Goal: Task Accomplishment & Management: Use online tool/utility

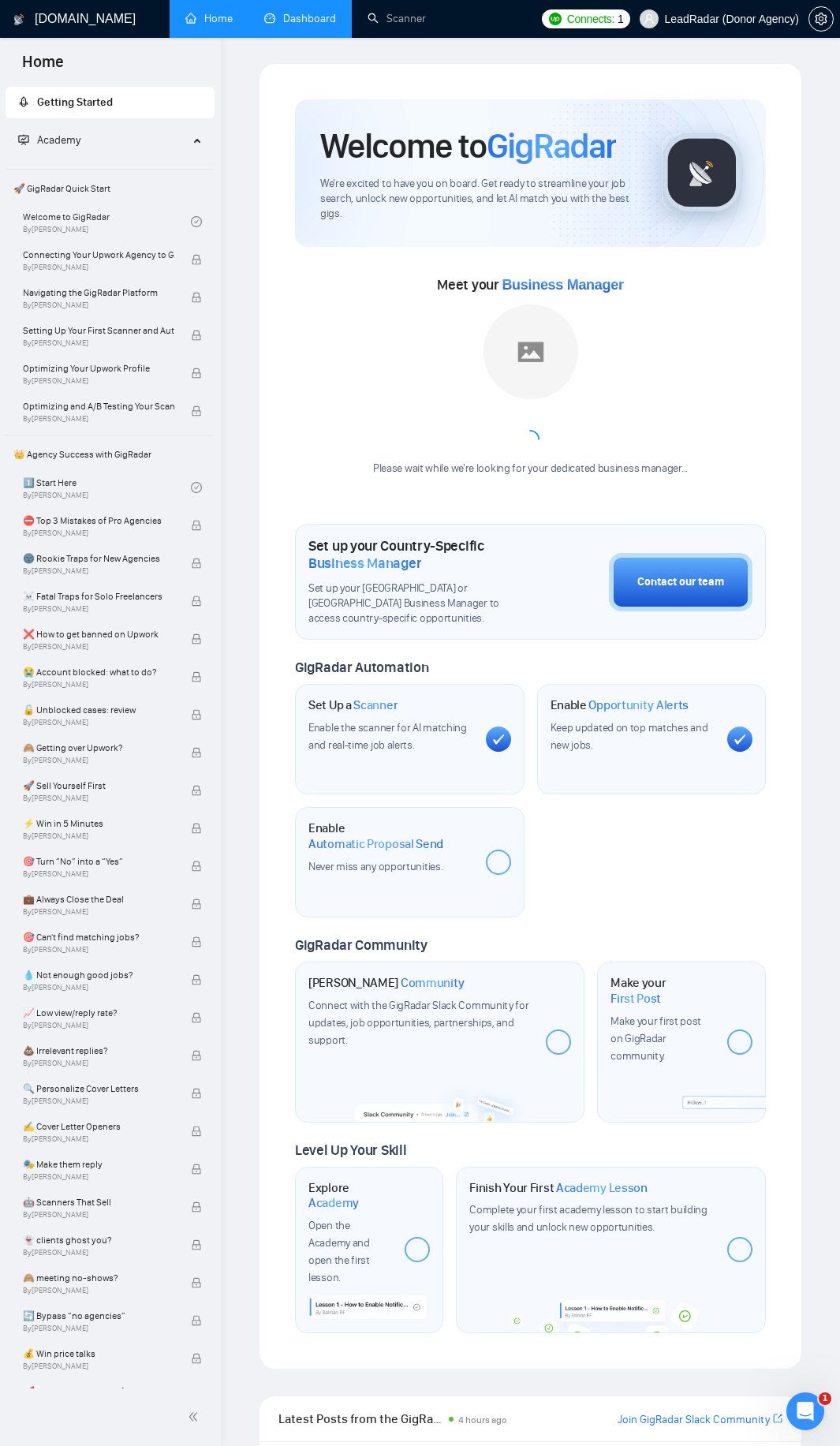
click at [287, 25] on link "Dashboard" at bounding box center [300, 18] width 72 height 13
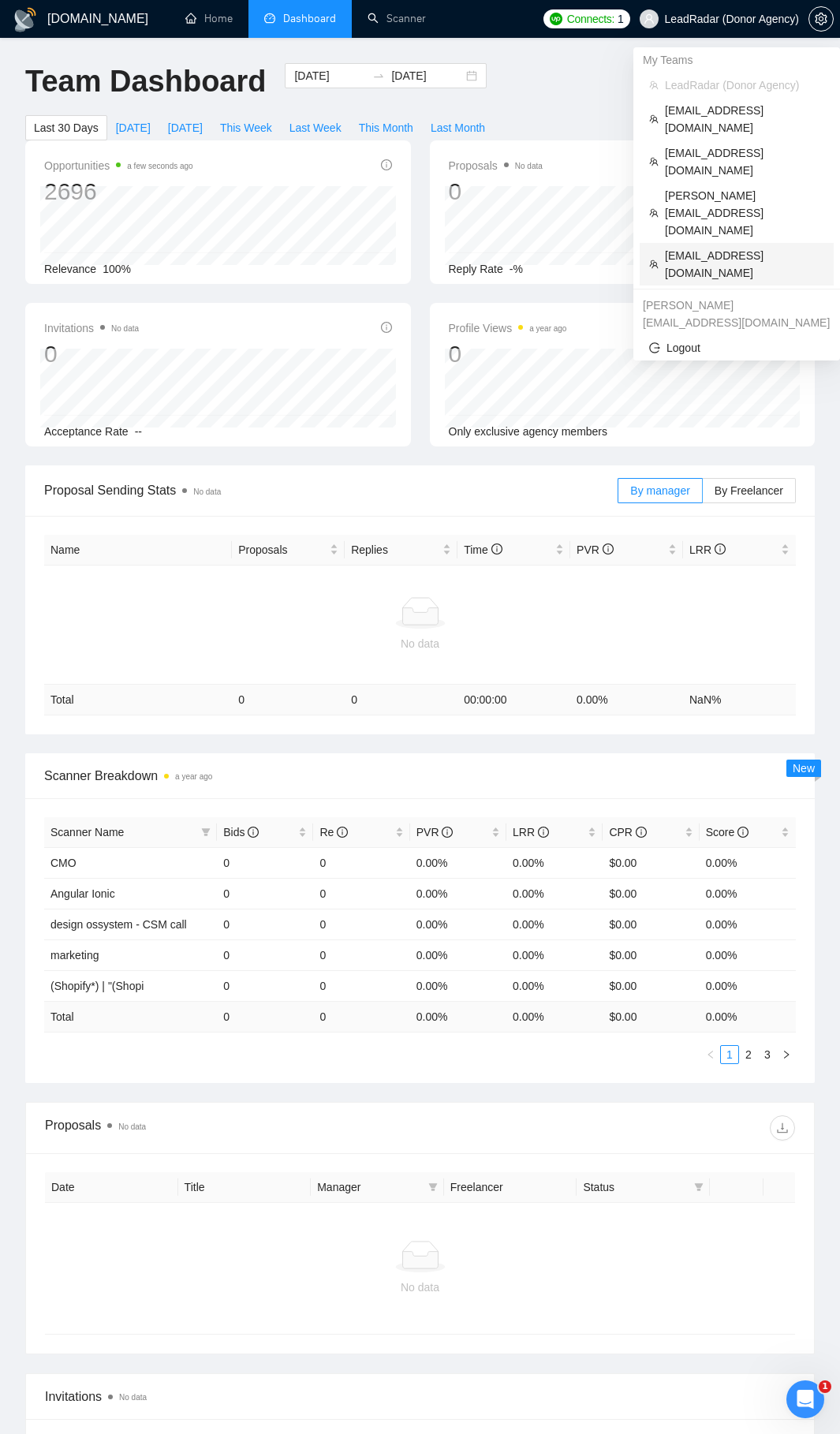
click at [709, 247] on span "raffael3d@gmail.com" at bounding box center [744, 264] width 160 height 35
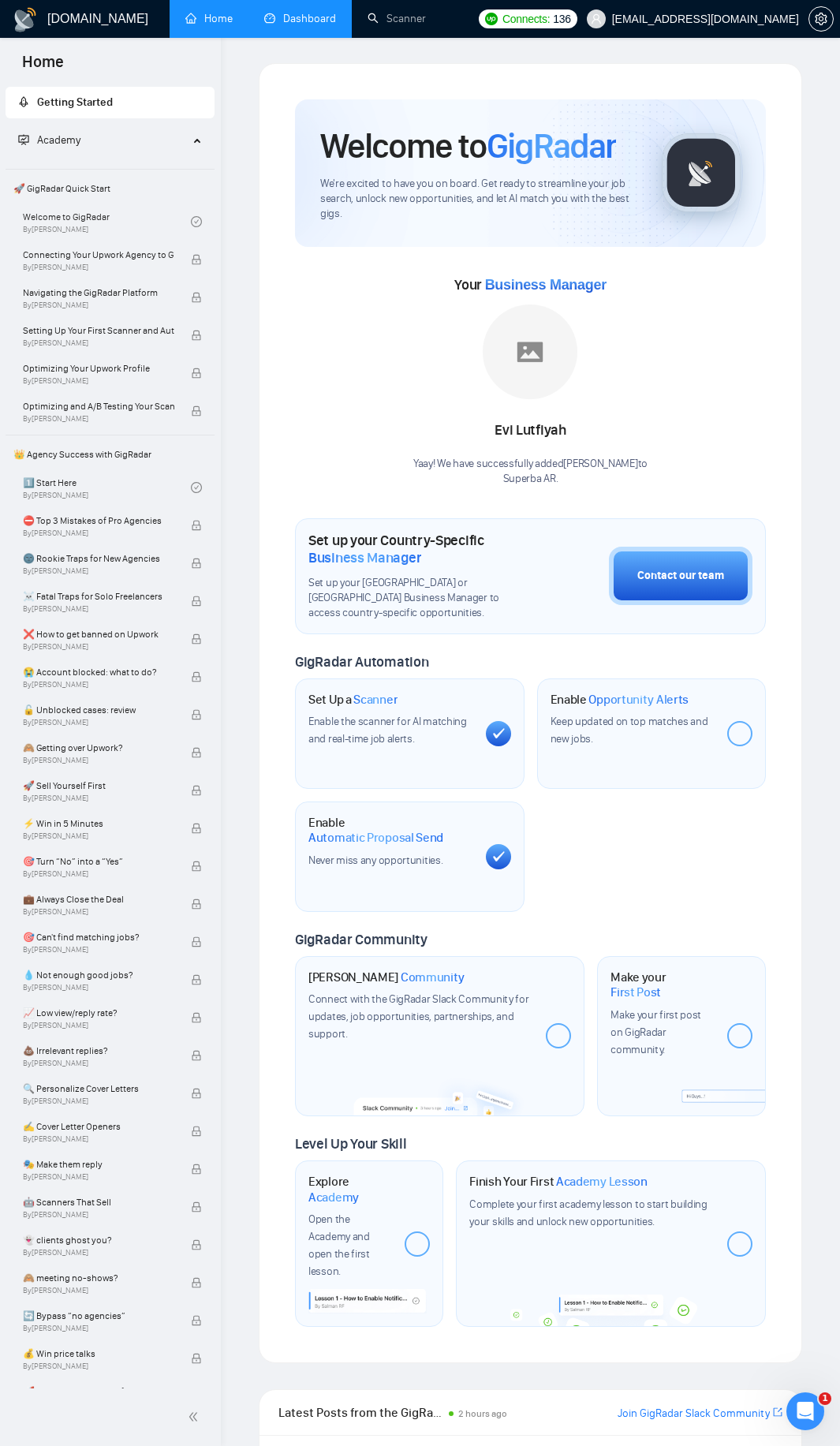
click at [306, 16] on link "Dashboard" at bounding box center [300, 18] width 72 height 13
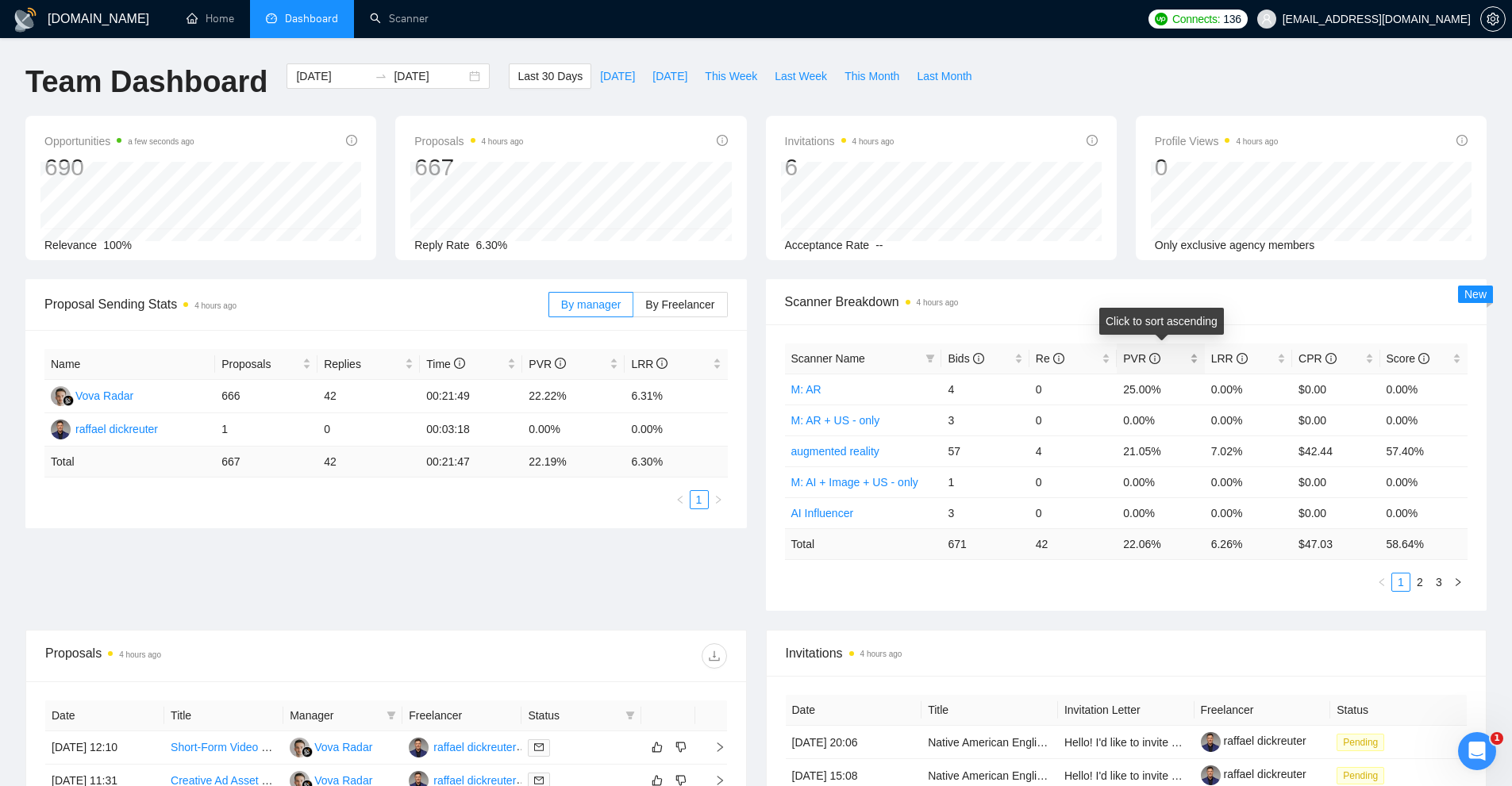
click at [856, 360] on div "PVR" at bounding box center [1160, 359] width 75 height 18
click at [856, 357] on icon "filter" at bounding box center [930, 358] width 9 height 8
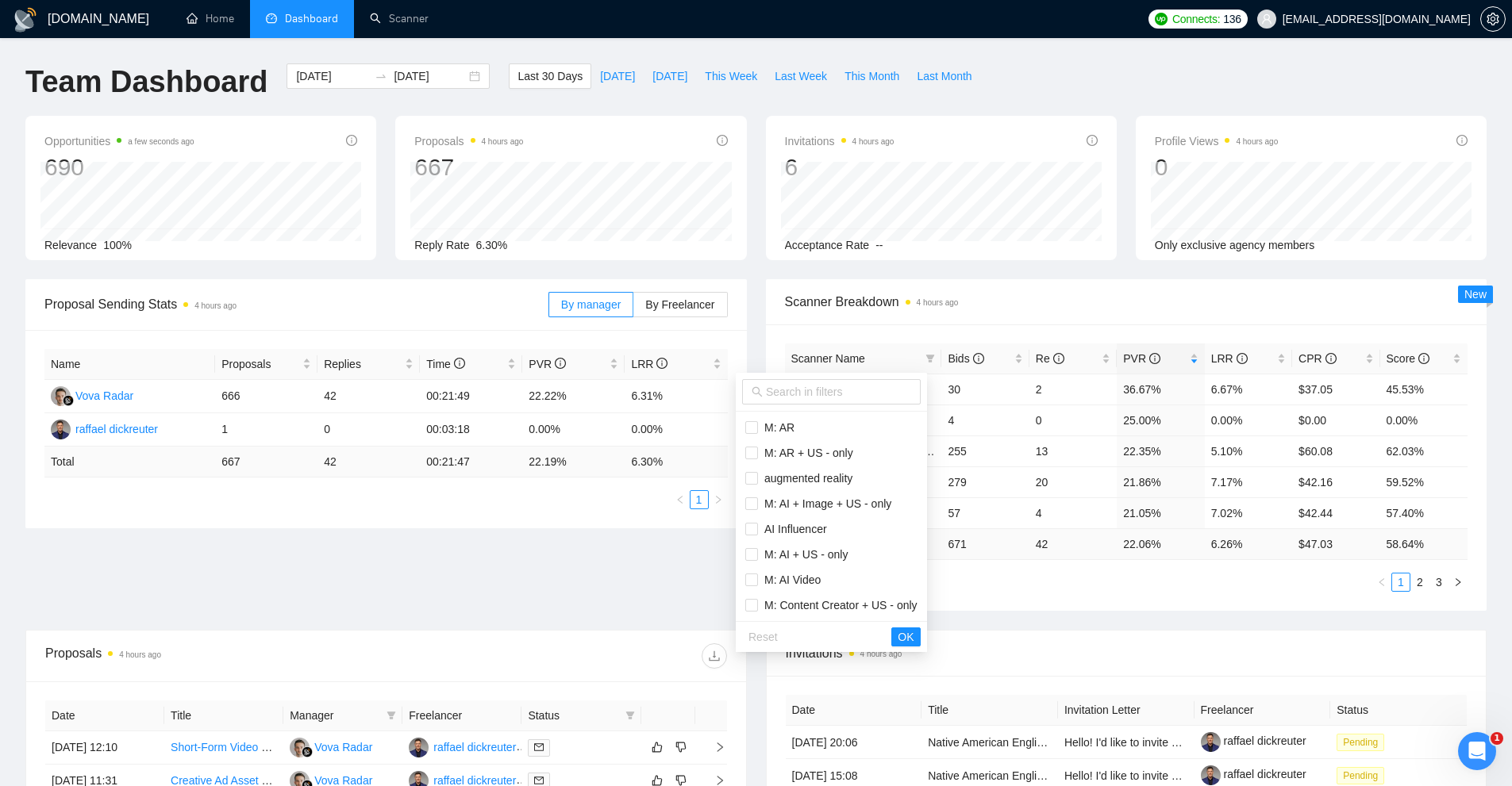
click at [647, 534] on div "Proposal Sending Stats 4 hours ago By manager By Freelancer Name Proposals Repl…" at bounding box center [756, 454] width 1480 height 351
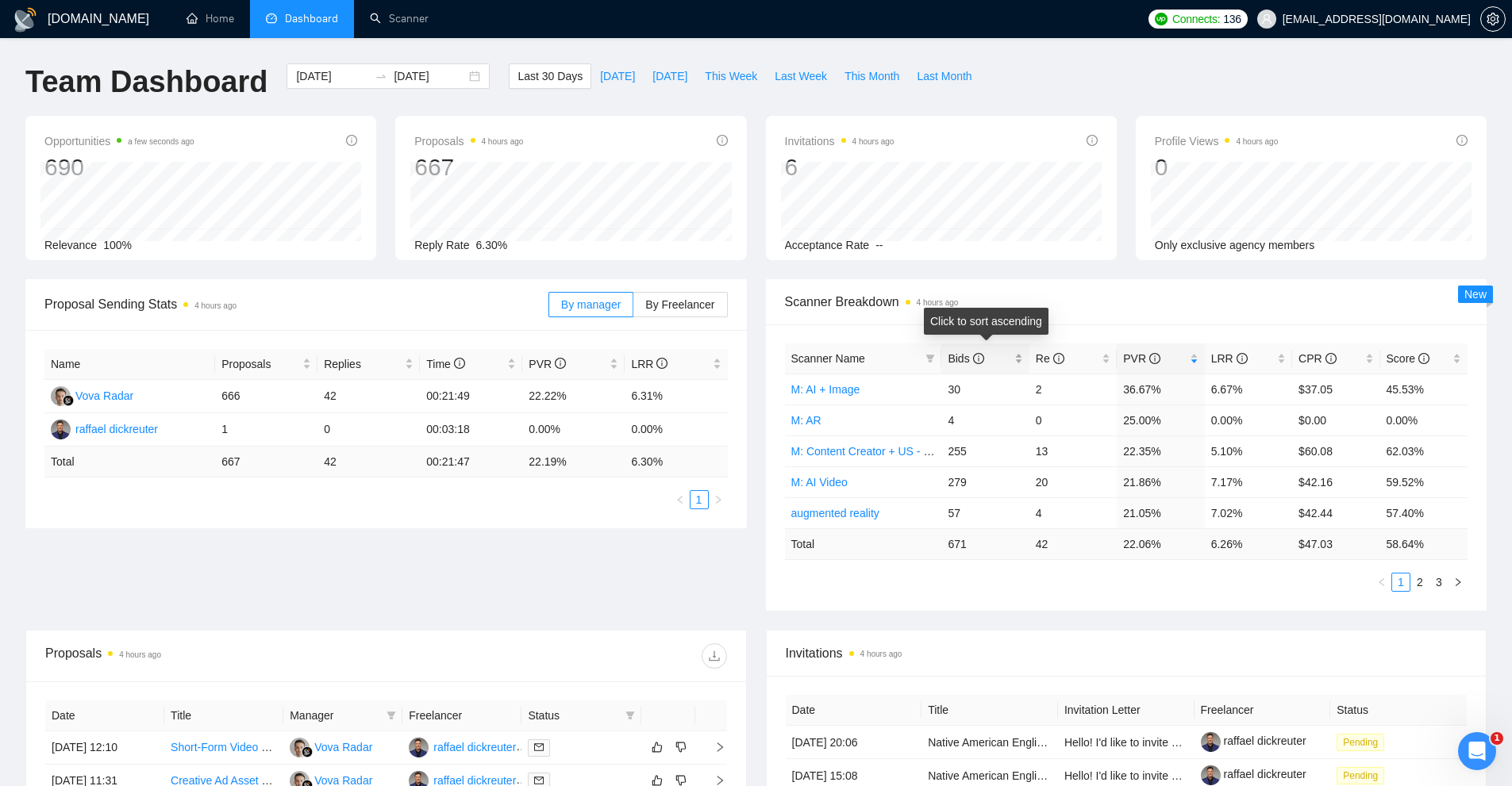
click at [856, 357] on div "Bids" at bounding box center [984, 359] width 75 height 18
click at [856, 586] on ul "1 2 3" at bounding box center [1126, 582] width 683 height 19
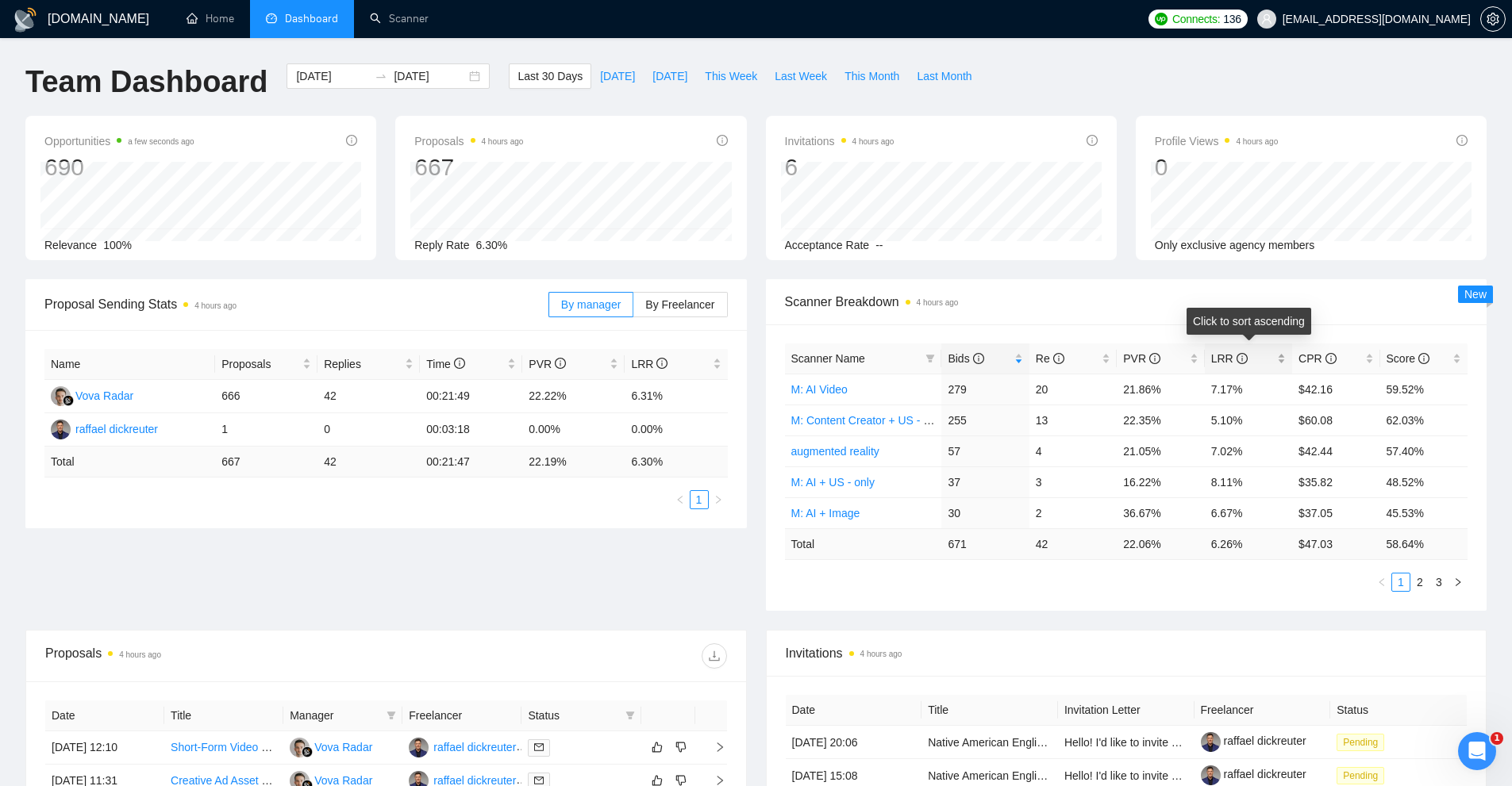
click at [856, 356] on div "LRR" at bounding box center [1249, 359] width 75 height 18
click at [856, 583] on ul "1 2 3" at bounding box center [1126, 582] width 683 height 19
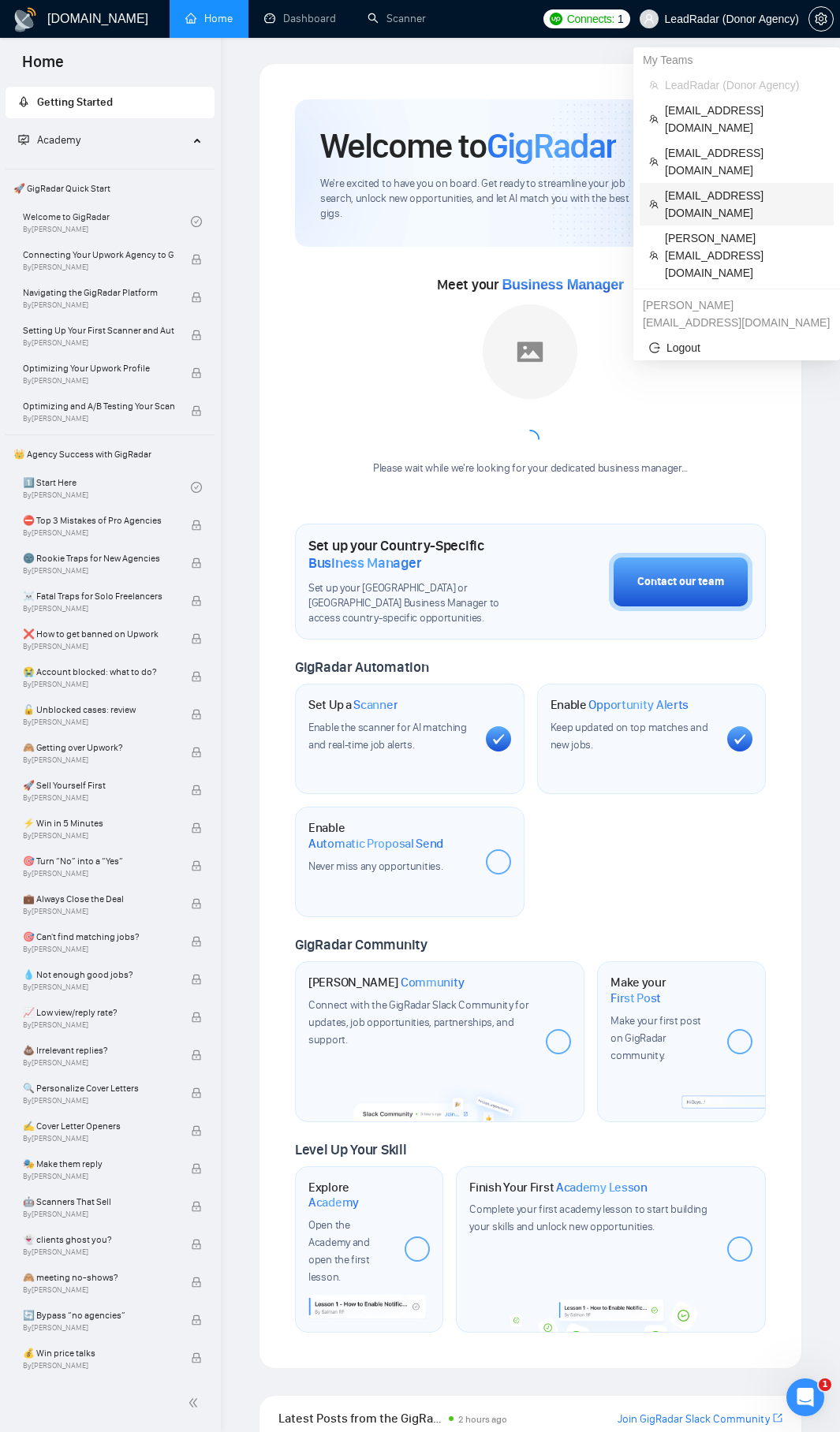
click at [710, 187] on span "alina.k@bicompany.net" at bounding box center [744, 204] width 160 height 35
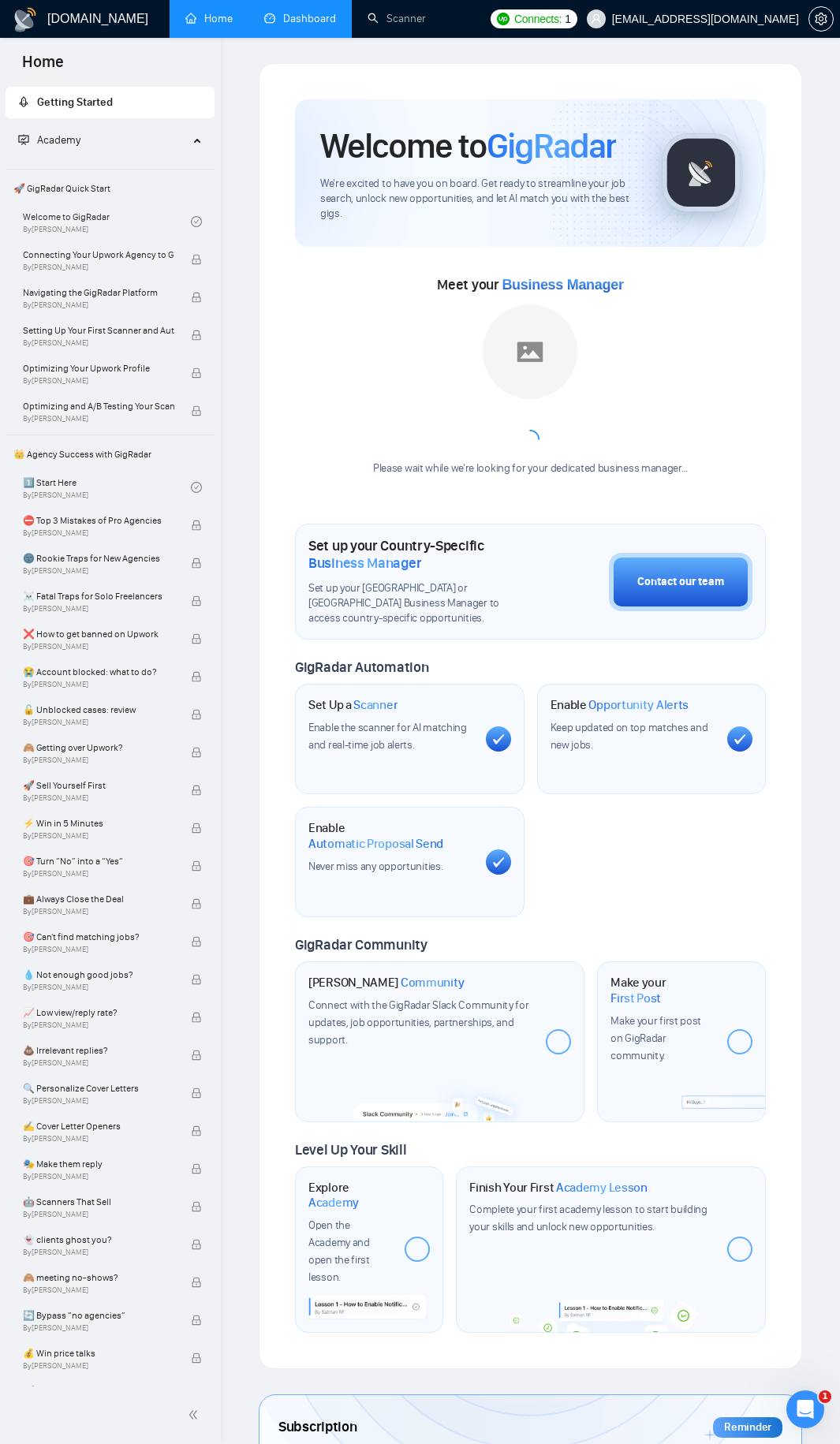
click at [281, 25] on link "Dashboard" at bounding box center [300, 18] width 72 height 13
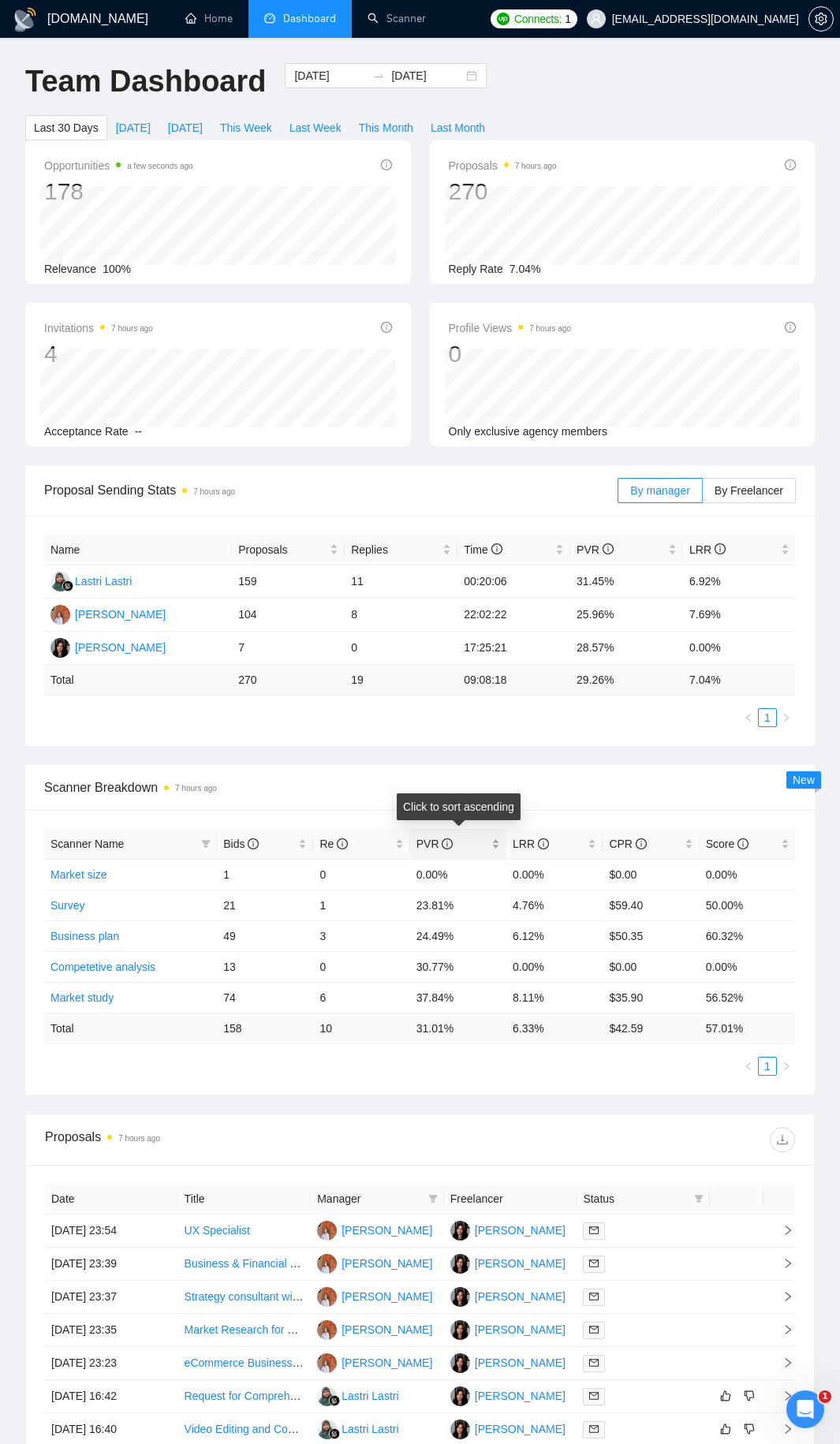
click at [475, 781] on span "PVR" at bounding box center [451, 844] width 72 height 18
click at [489, 781] on div "PVR" at bounding box center [458, 844] width 83 height 18
click at [200, 781] on span at bounding box center [206, 844] width 16 height 24
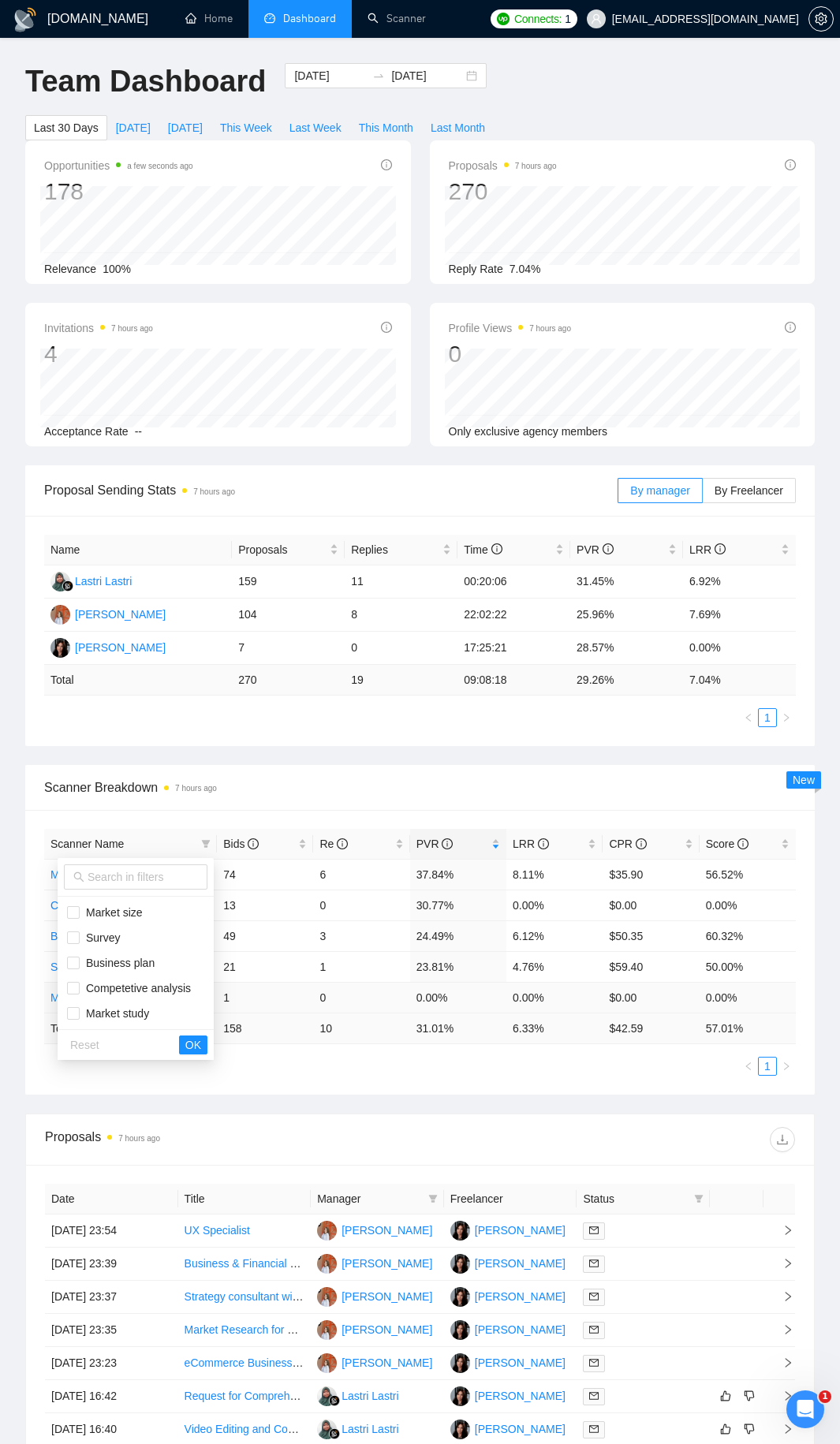
click at [413, 781] on div "Scanner Name Bids Re PVR LRR CPR Score Market study 74 6 37.84% 8.11% $35.90 56…" at bounding box center [420, 952] width 789 height 285
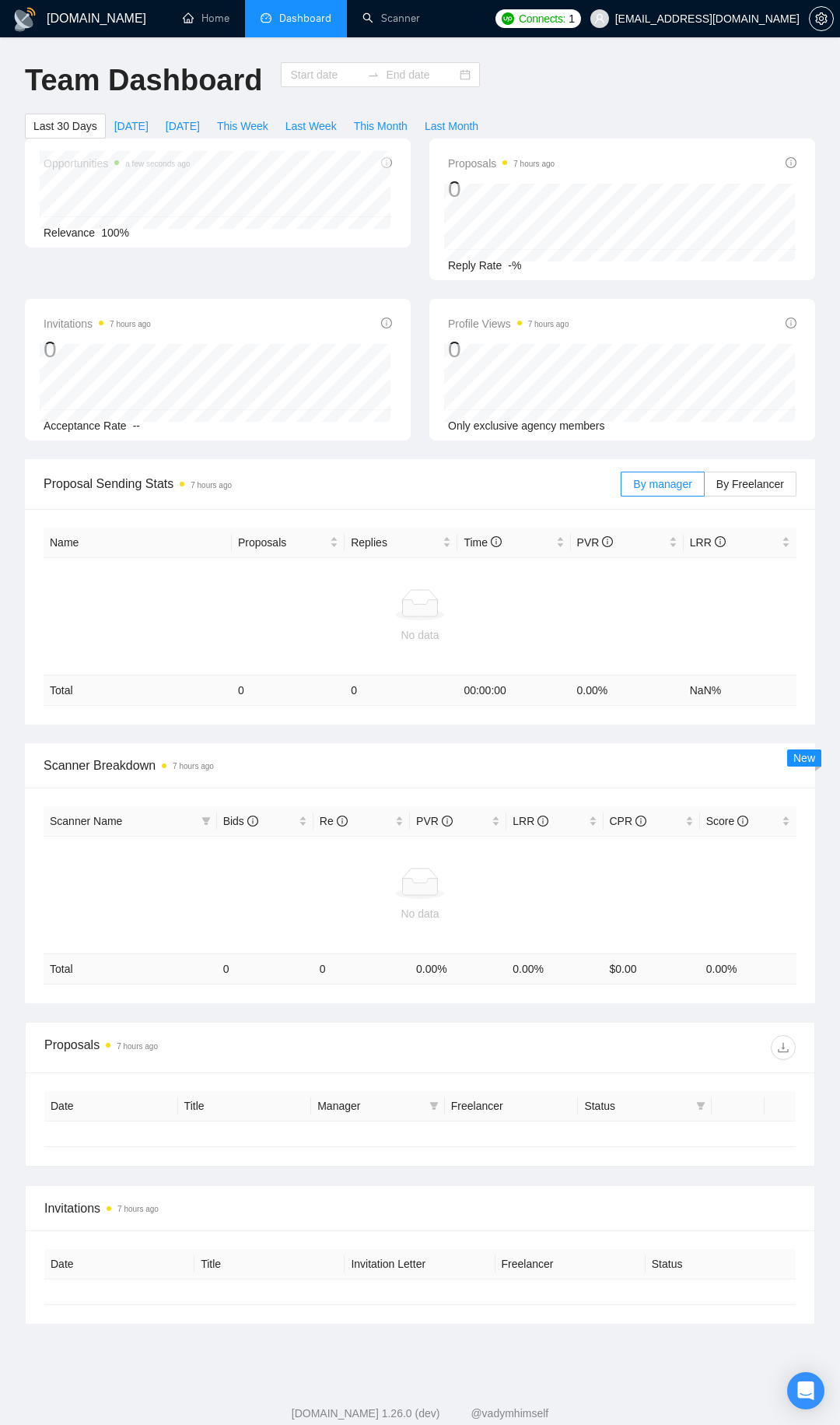
type input "[DATE]"
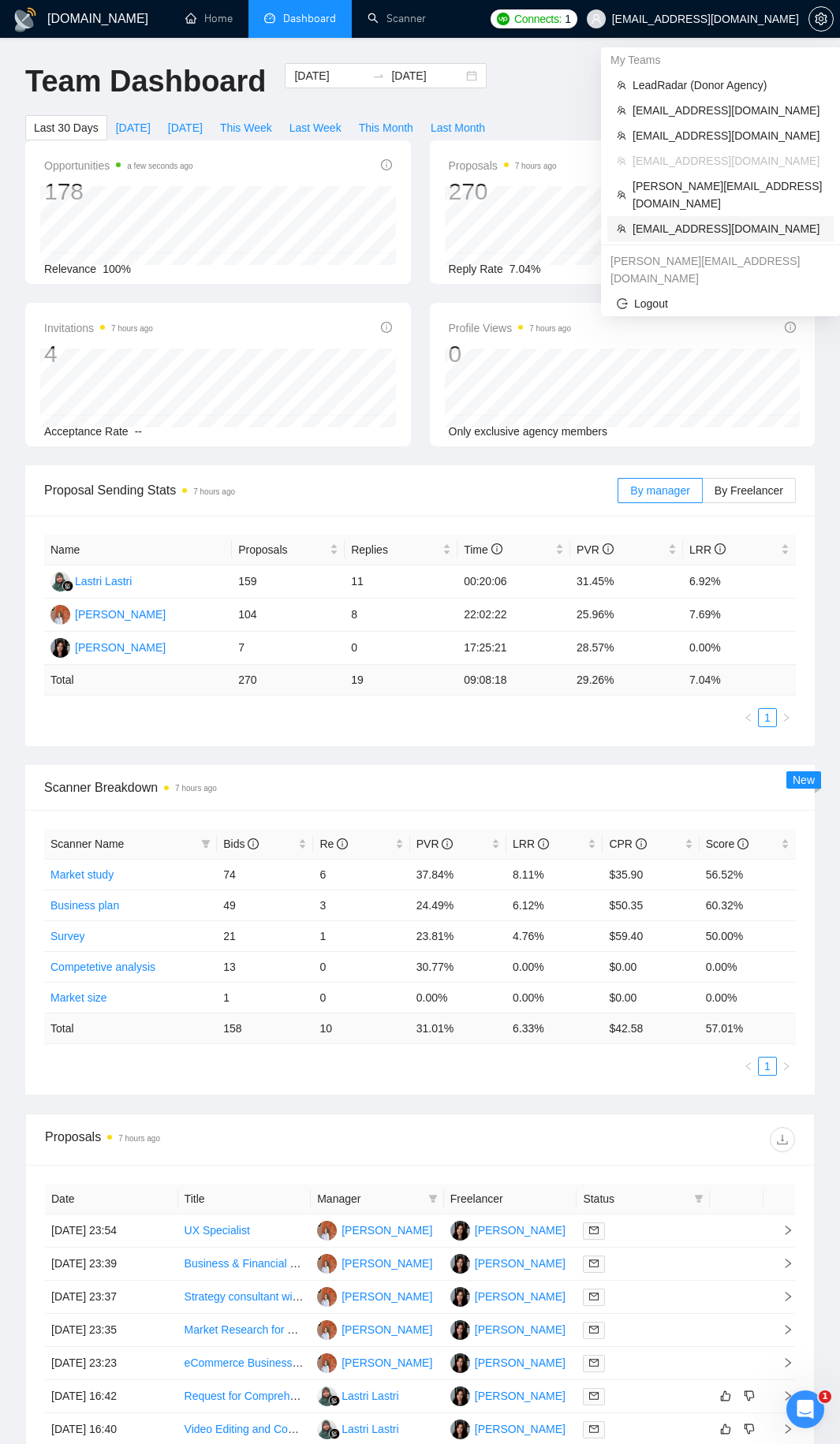
click at [691, 220] on span "scottanderson@cudavideos.com" at bounding box center [728, 229] width 192 height 18
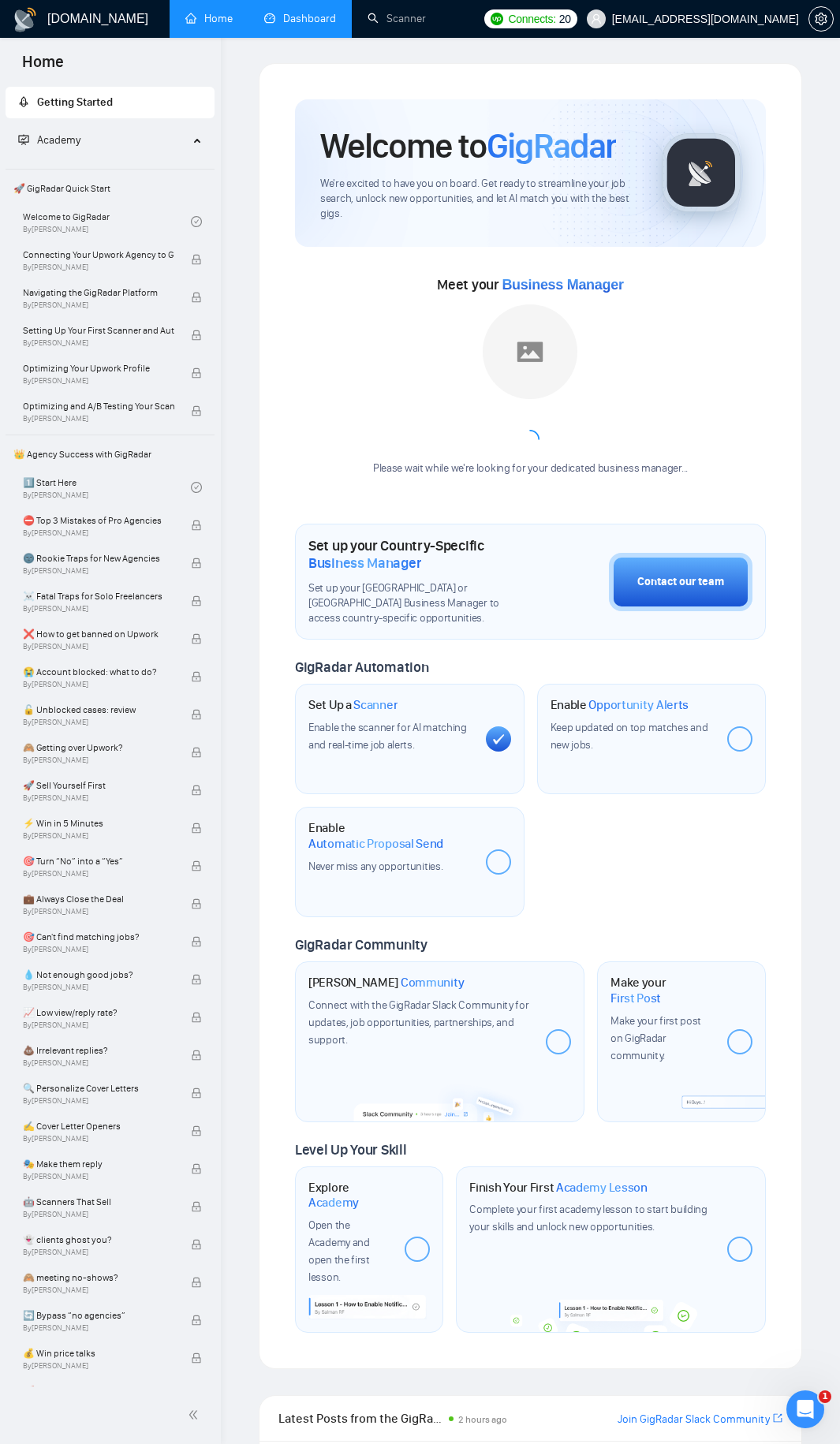
click at [316, 25] on link "Dashboard" at bounding box center [300, 18] width 72 height 13
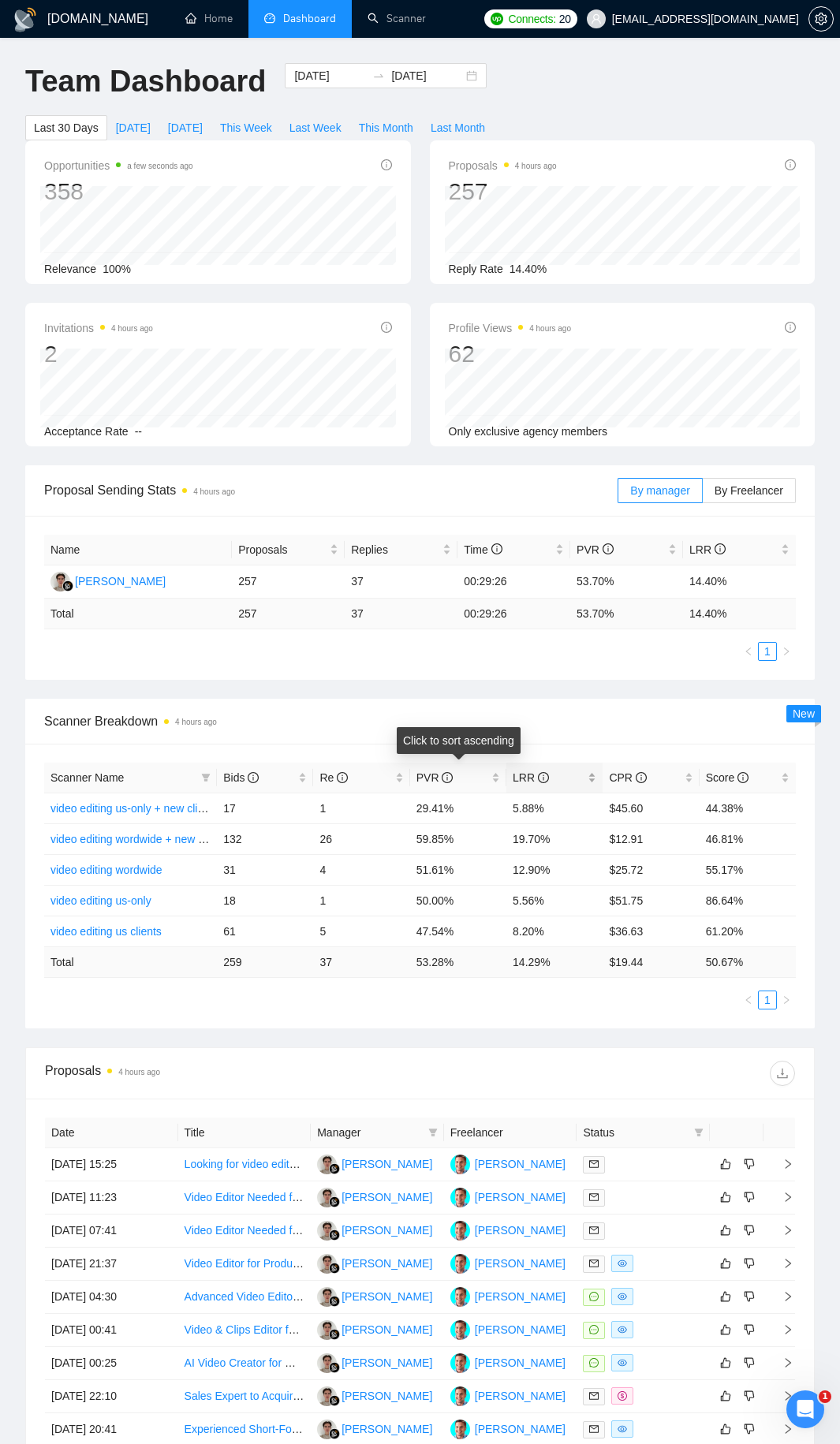
click at [513, 779] on div "LRR" at bounding box center [554, 778] width 83 height 18
click at [499, 778] on div "PVR" at bounding box center [458, 778] width 83 height 18
click at [596, 785] on div "LRR" at bounding box center [554, 778] width 83 height 18
click at [674, 726] on span "Scanner Breakdown 4 hours ago" at bounding box center [420, 721] width 751 height 20
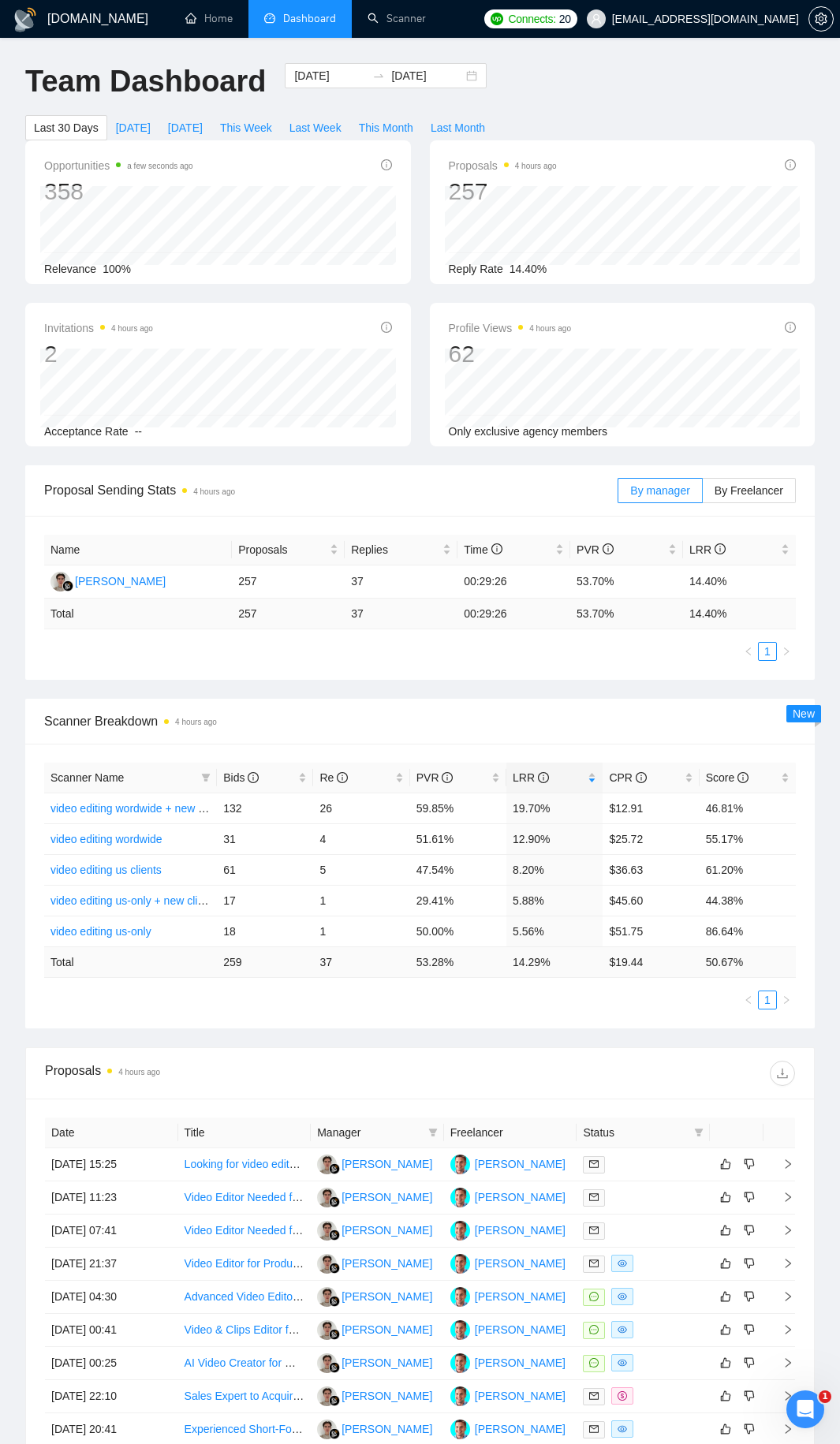
click at [244, 1005] on ul "1" at bounding box center [420, 1000] width 751 height 19
click at [200, 779] on span at bounding box center [206, 777] width 16 height 24
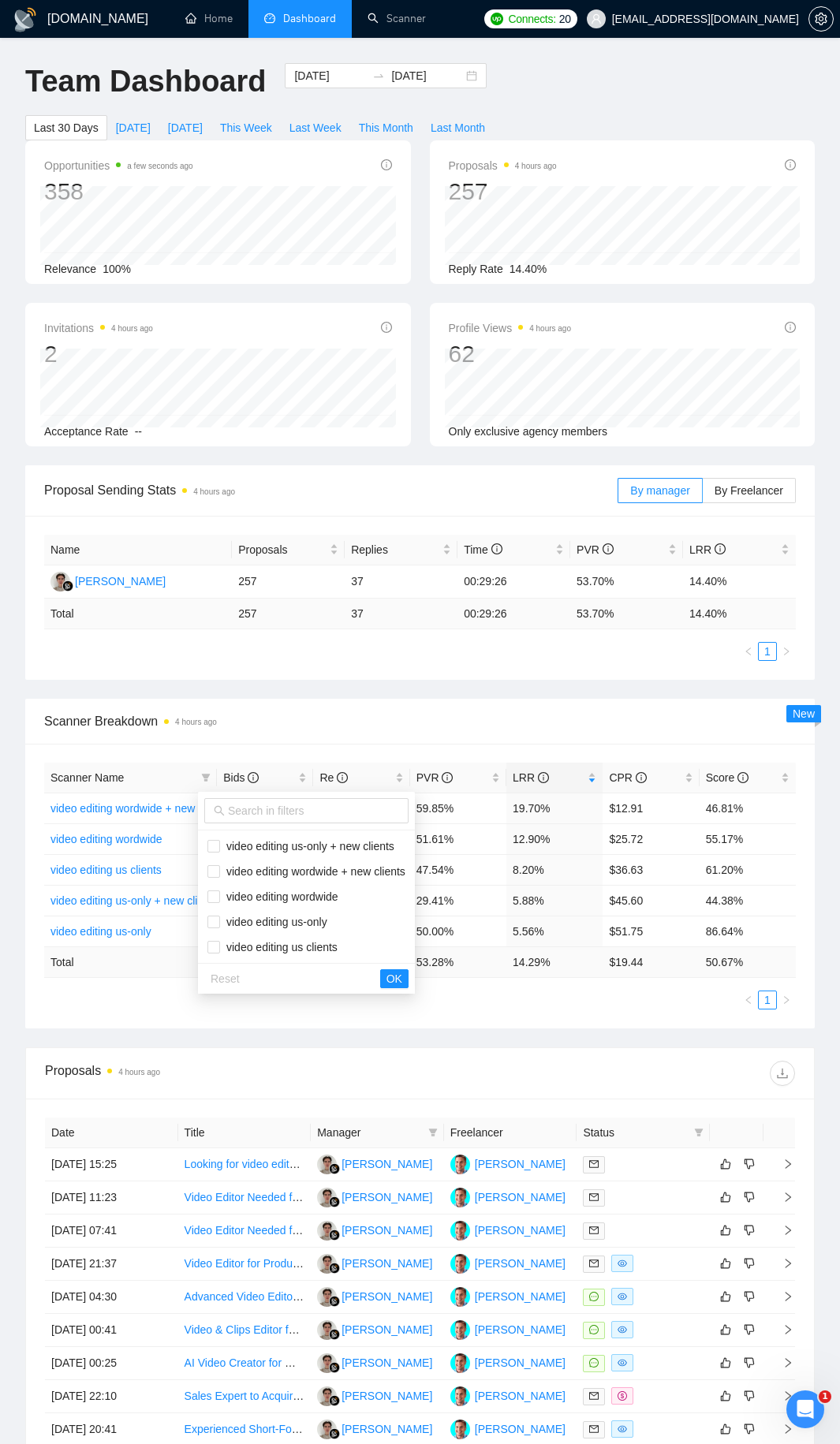
click at [510, 992] on ul "1" at bounding box center [420, 1000] width 751 height 19
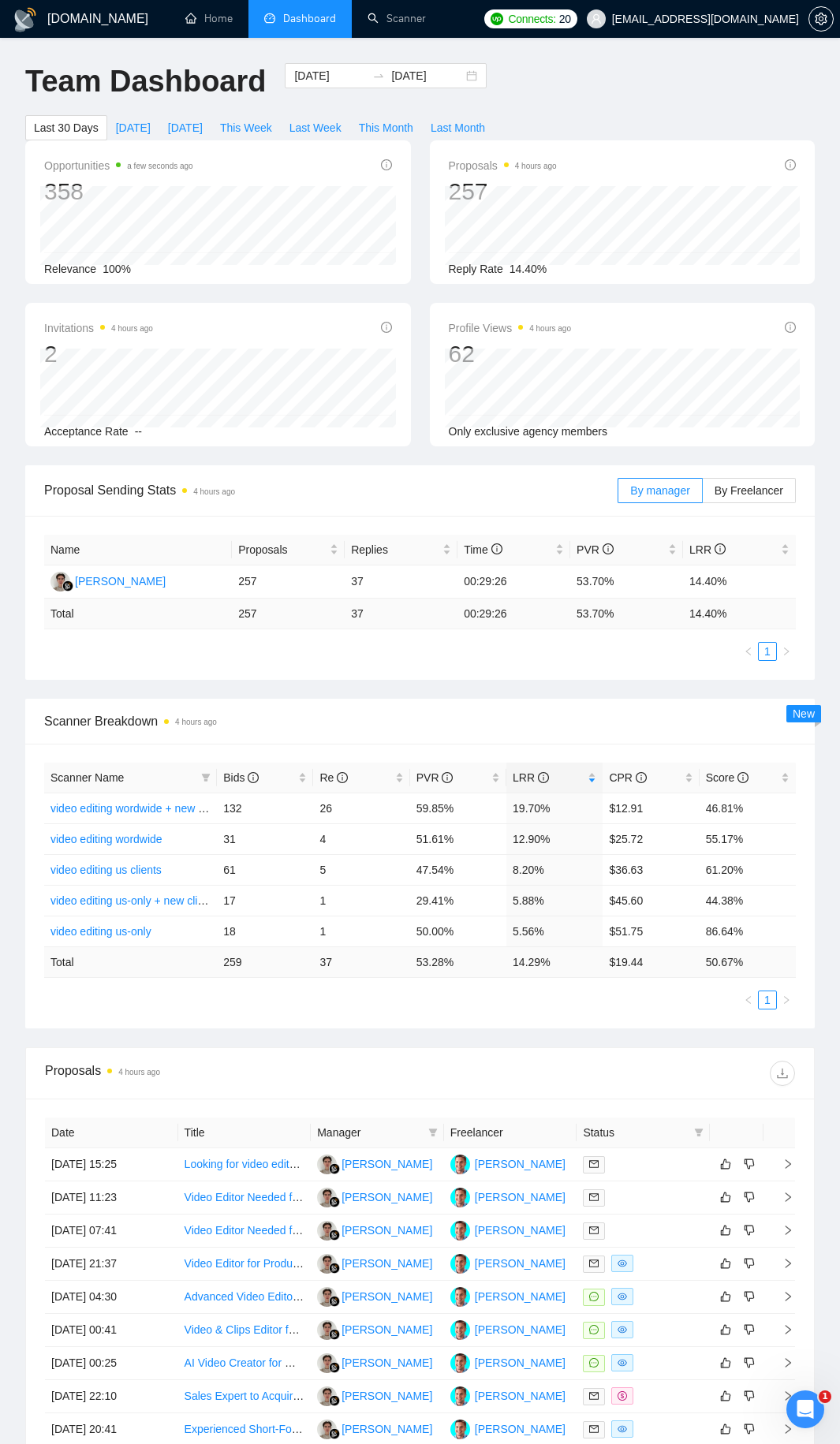
click at [476, 1038] on div "Proposal Sending Stats 4 hours ago By manager By Freelancer Name Proposals Repl…" at bounding box center [420, 757] width 808 height 582
click at [494, 779] on div "PVR" at bounding box center [458, 778] width 83 height 18
click at [593, 1025] on div "Scanner Name Bids Re PVR LRR CPR Score video editing wordwide + new clients 132…" at bounding box center [420, 885] width 789 height 285
click at [593, 1021] on div "Scanner Name Bids Re PVR LRR CPR Score video editing wordwide + new clients 132…" at bounding box center [420, 885] width 789 height 285
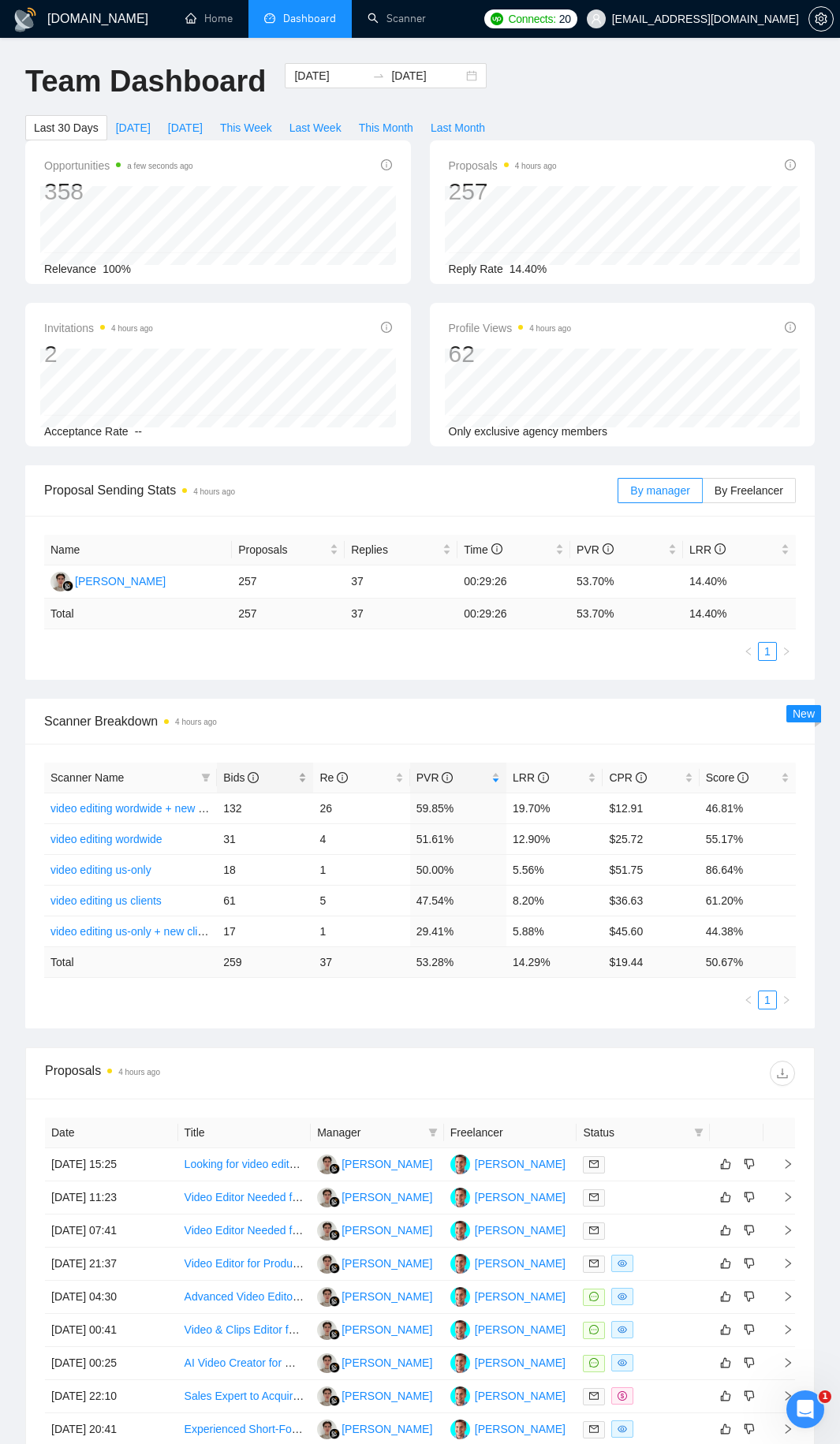
click at [290, 763] on body "GigRadar.io Home Dashboard Scanner Connects: 20 scottanderson@cudavideos.com Te…" at bounding box center [420, 722] width 840 height 1444
click at [299, 770] on div "Bids" at bounding box center [265, 778] width 83 height 18
click at [303, 778] on div "Bids" at bounding box center [265, 778] width 83 height 18
click at [319, 1008] on ul "1" at bounding box center [420, 1000] width 751 height 19
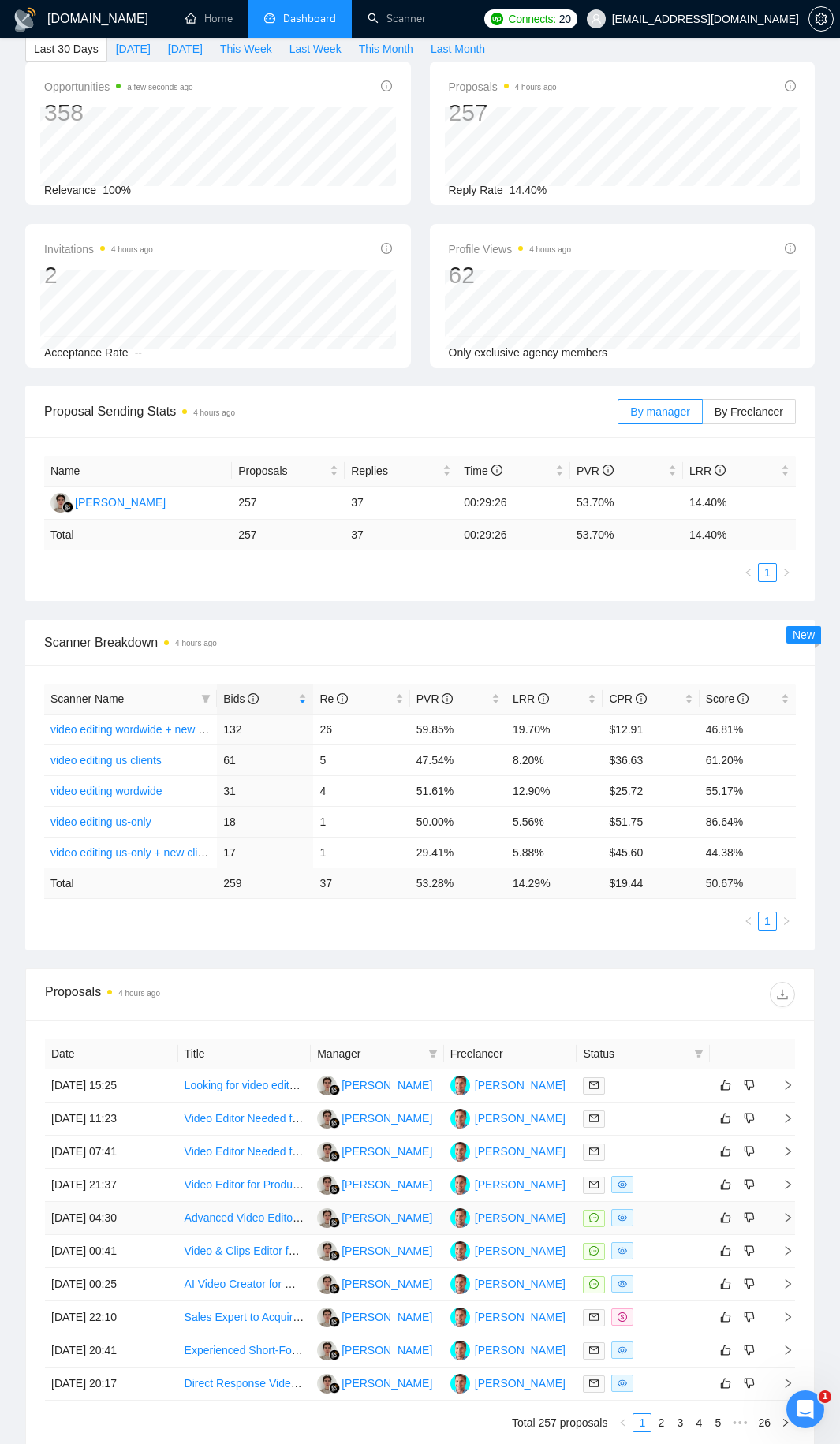
click at [663, 1220] on div at bounding box center [643, 1218] width 121 height 18
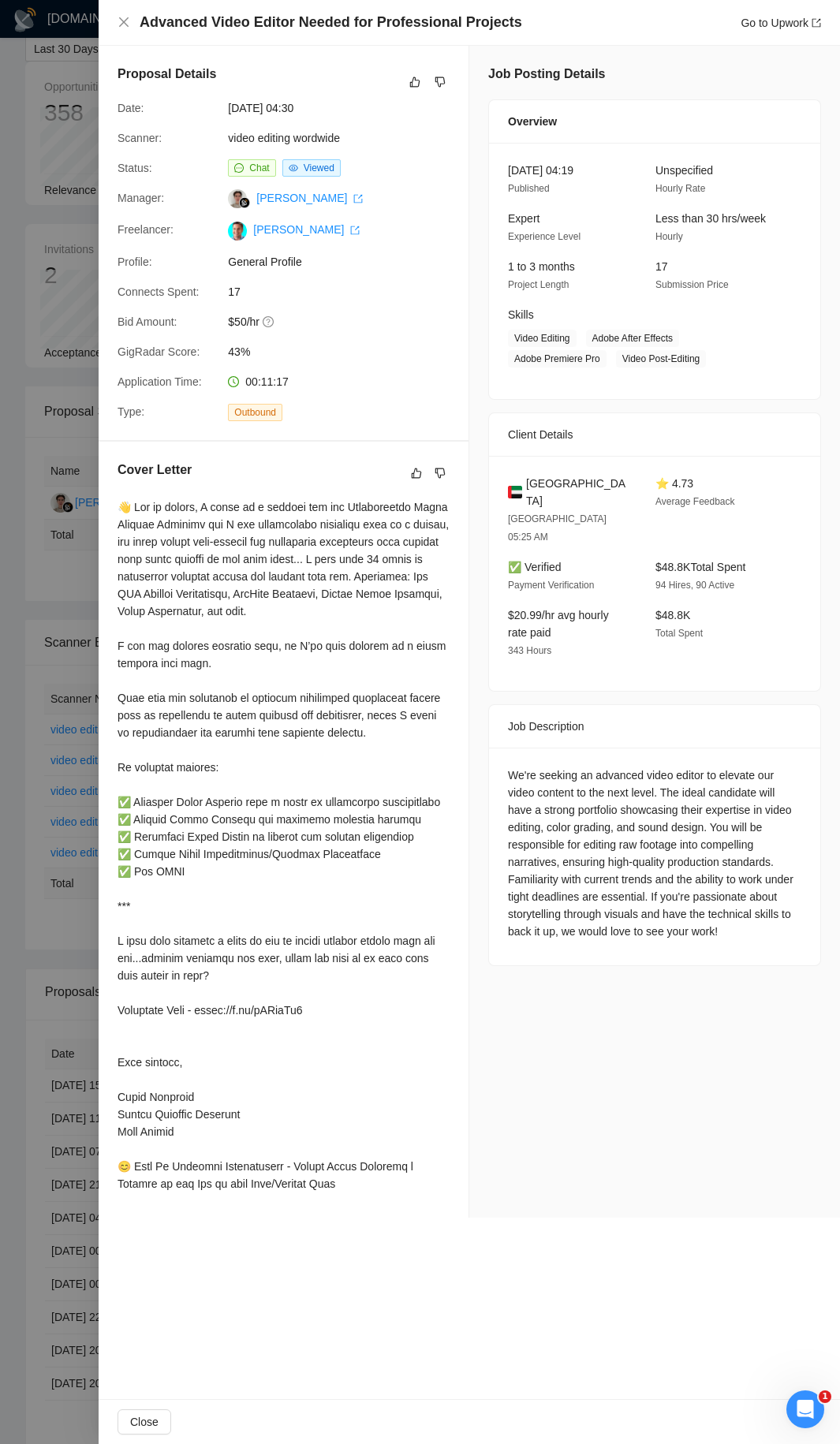
click at [262, 530] on div at bounding box center [283, 845] width 332 height 694
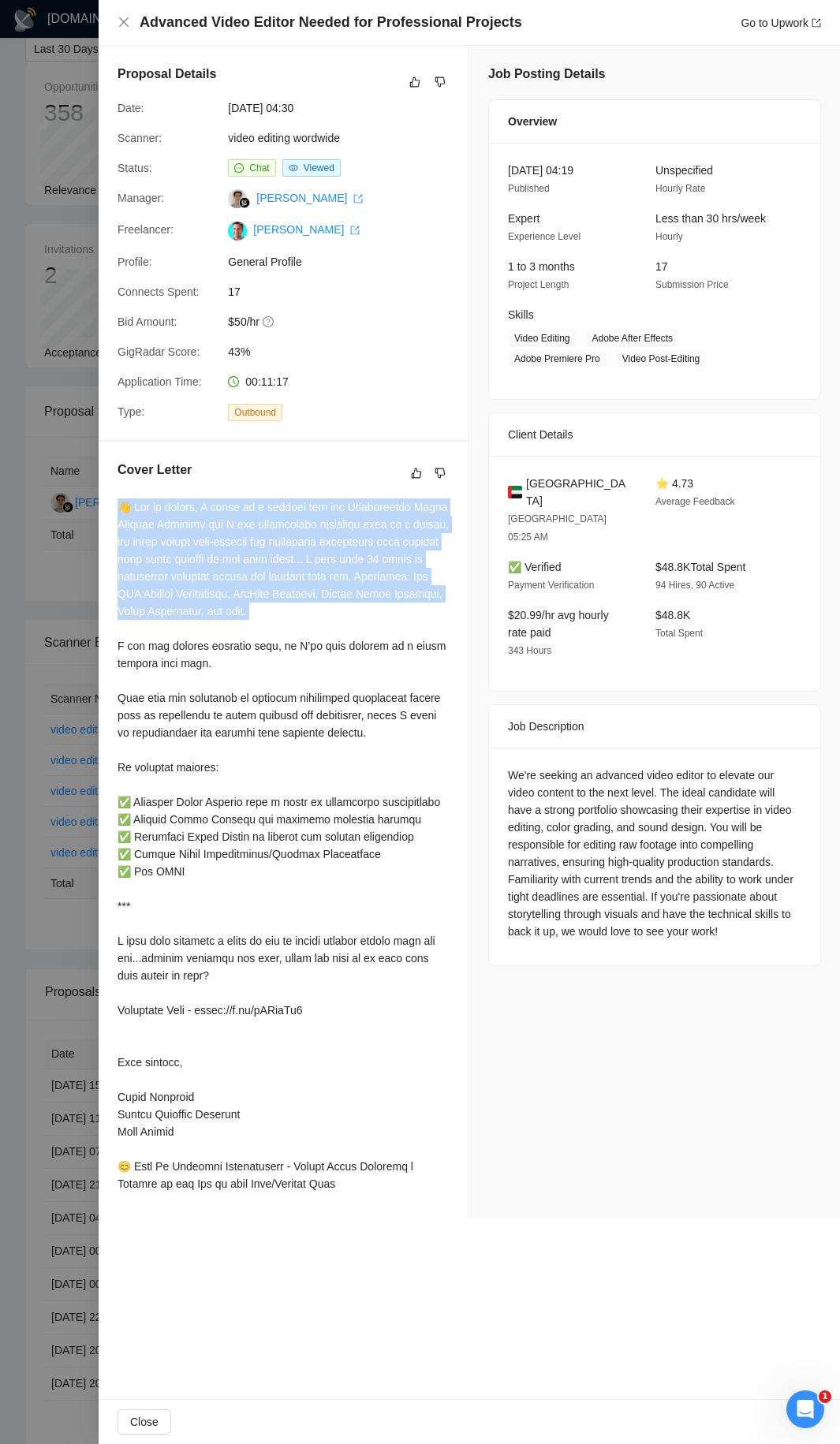
click at [262, 530] on div at bounding box center [283, 845] width 332 height 694
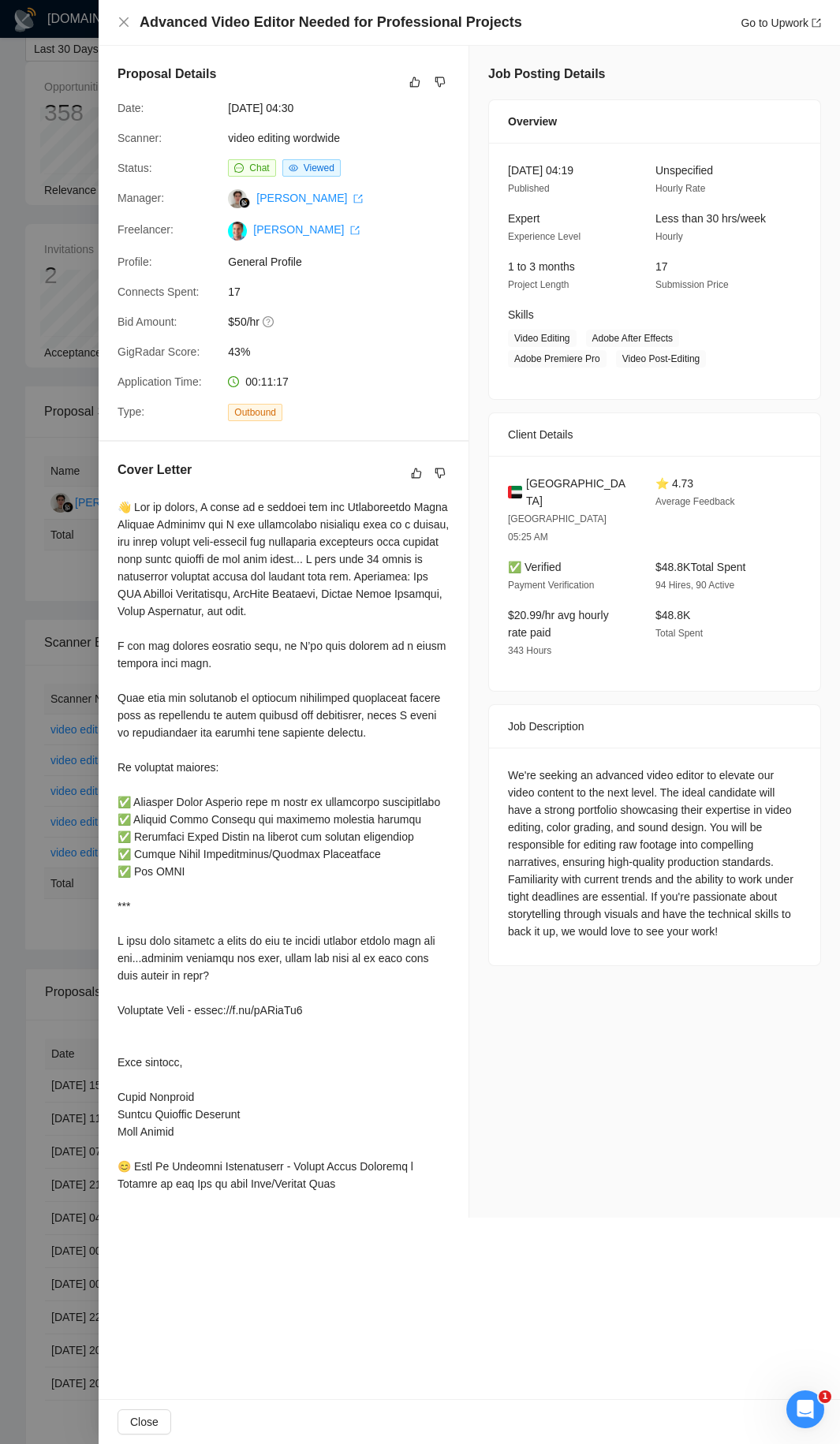
click at [343, 657] on div at bounding box center [283, 845] width 332 height 694
click at [11, 600] on div at bounding box center [420, 722] width 840 height 1444
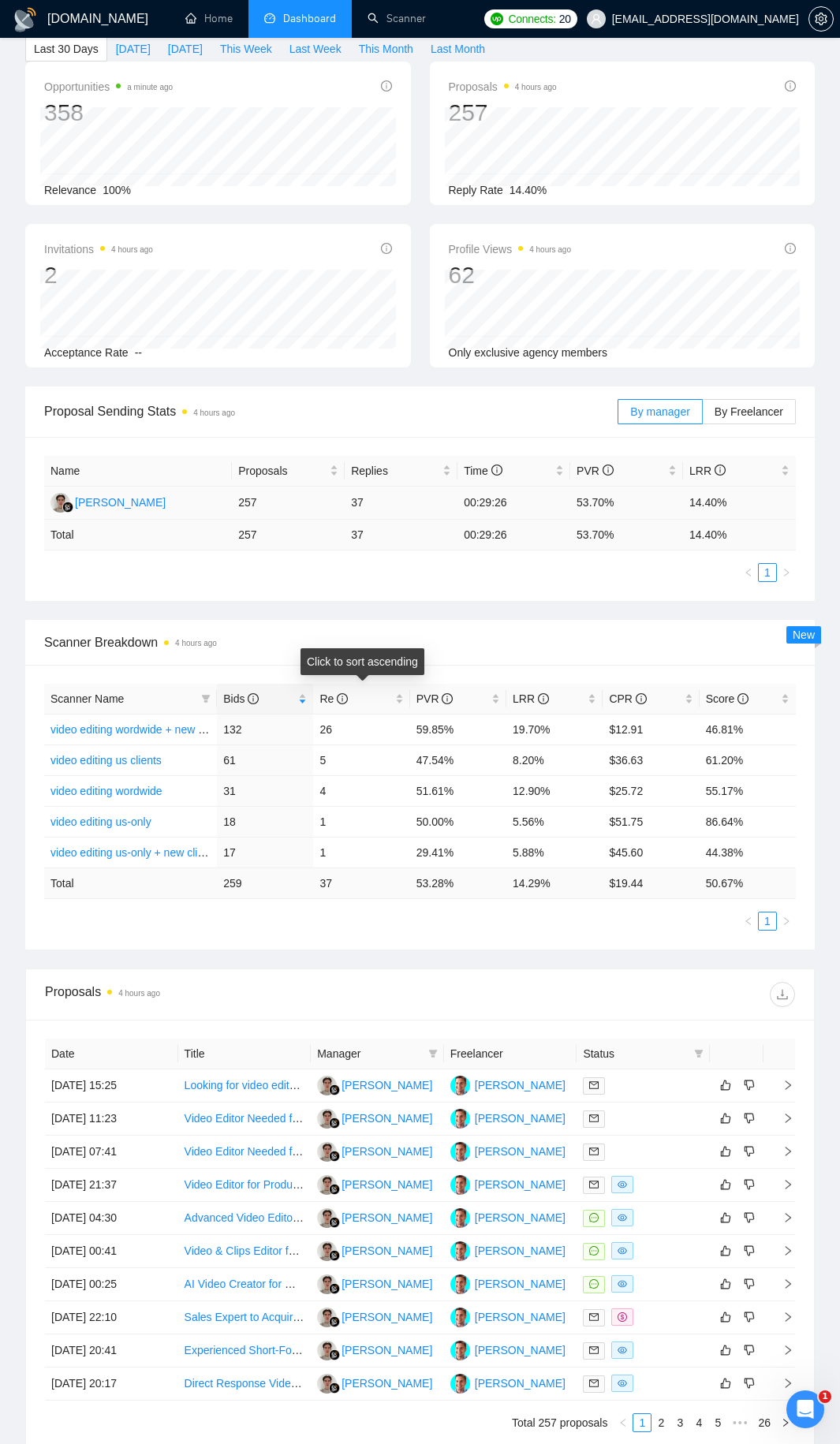
scroll to position [0, 0]
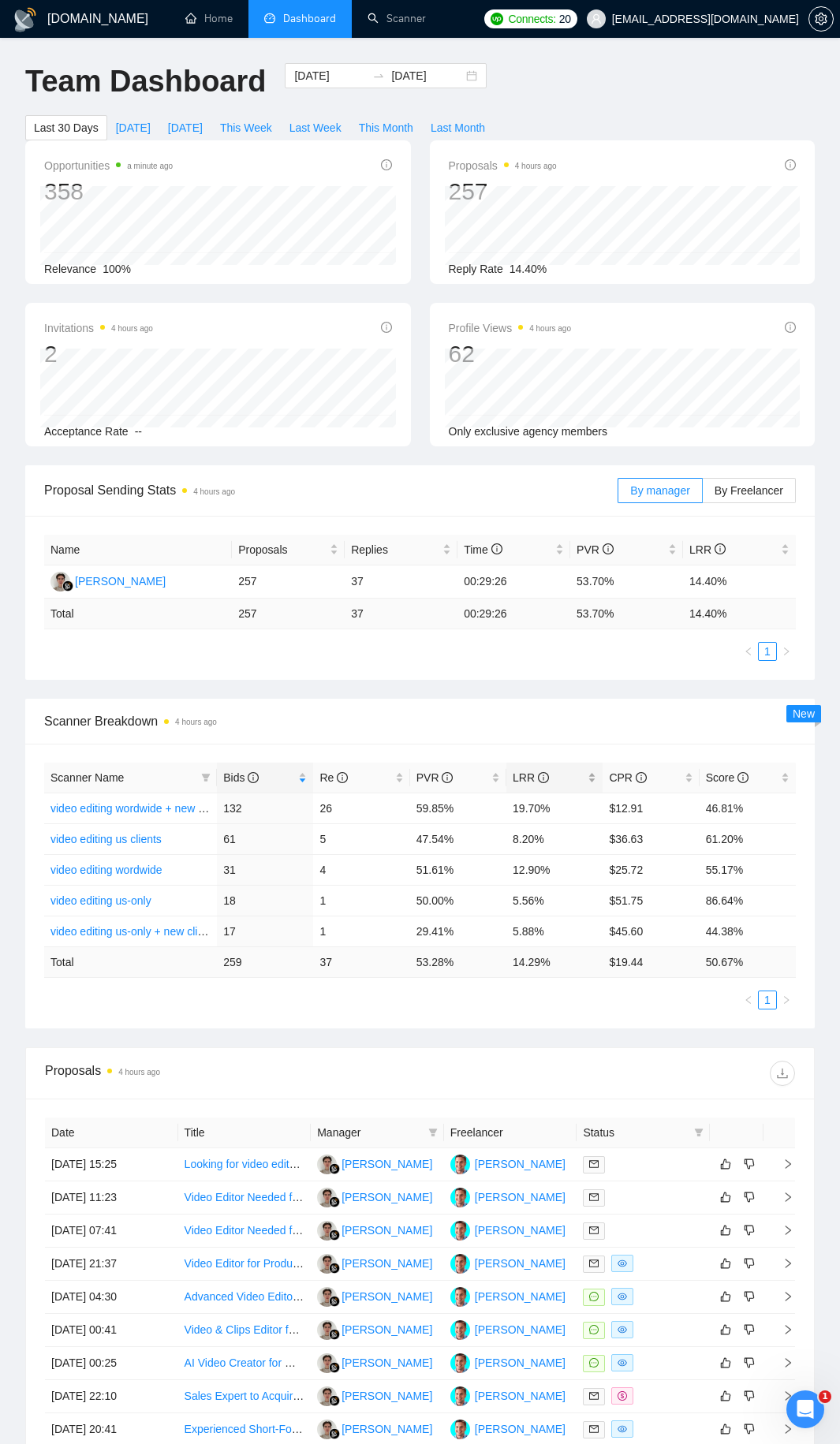
drag, startPoint x: 572, startPoint y: 779, endPoint x: 588, endPoint y: 778, distance: 16.0
click at [577, 778] on span "LRR" at bounding box center [548, 778] width 72 height 18
click at [588, 778] on div "LRR" at bounding box center [554, 778] width 83 height 18
click at [182, 812] on link "video editing wordwide + new clients" at bounding box center [140, 808] width 179 height 12
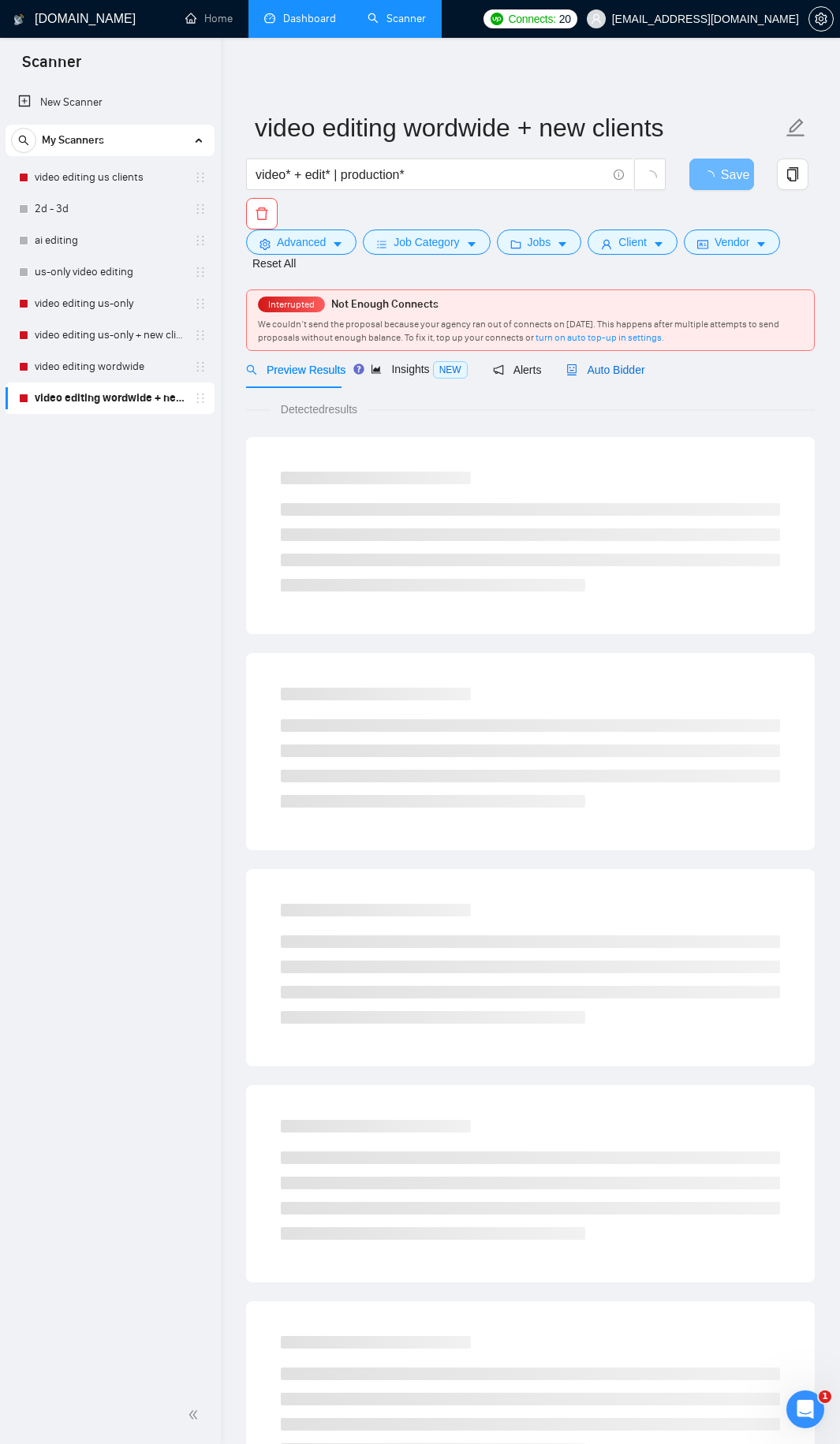
click at [579, 372] on span "Auto Bidder" at bounding box center [605, 370] width 78 height 12
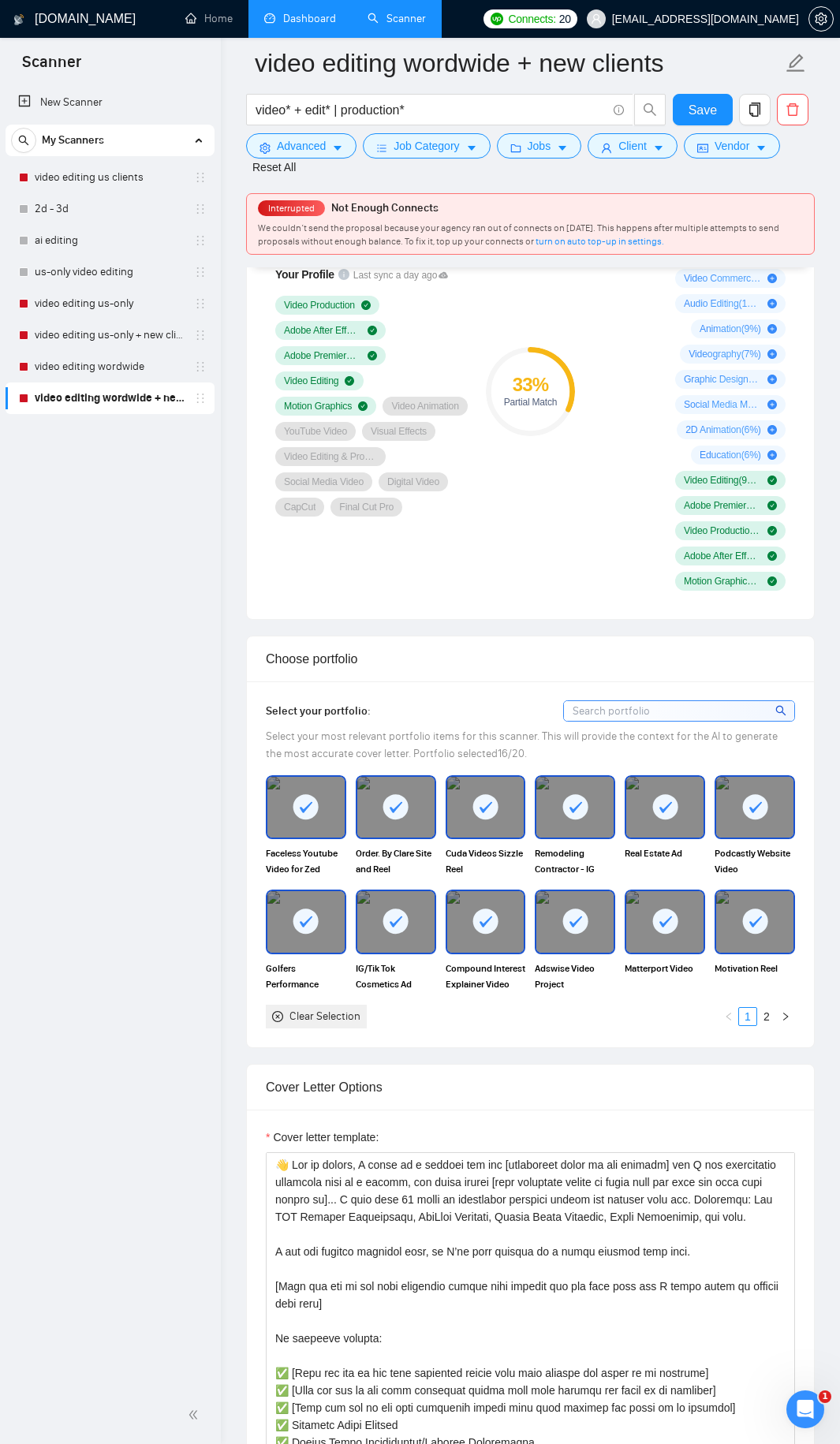
scroll to position [1577, 0]
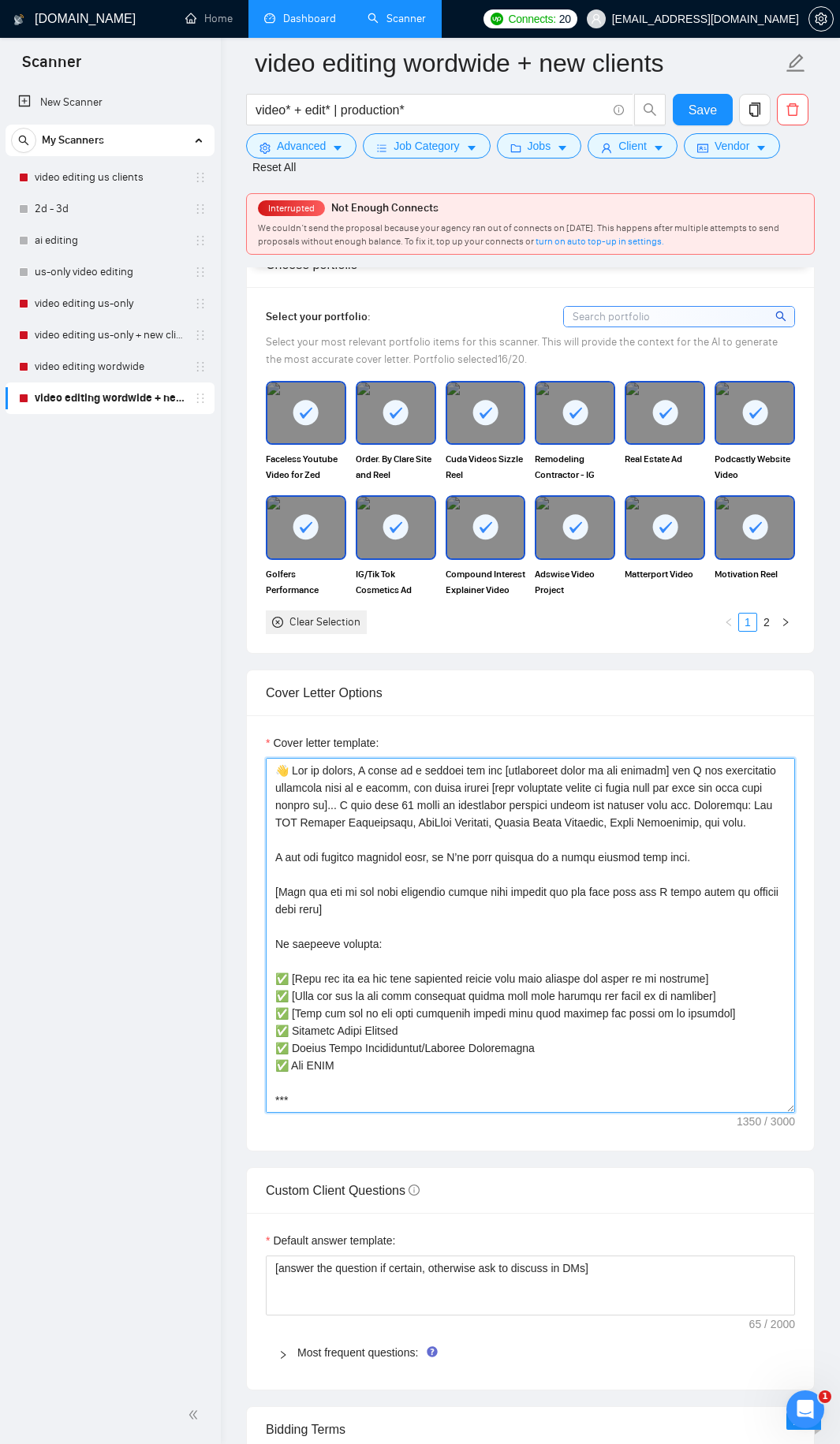
click at [598, 870] on textarea "Cover letter template:" at bounding box center [530, 935] width 530 height 355
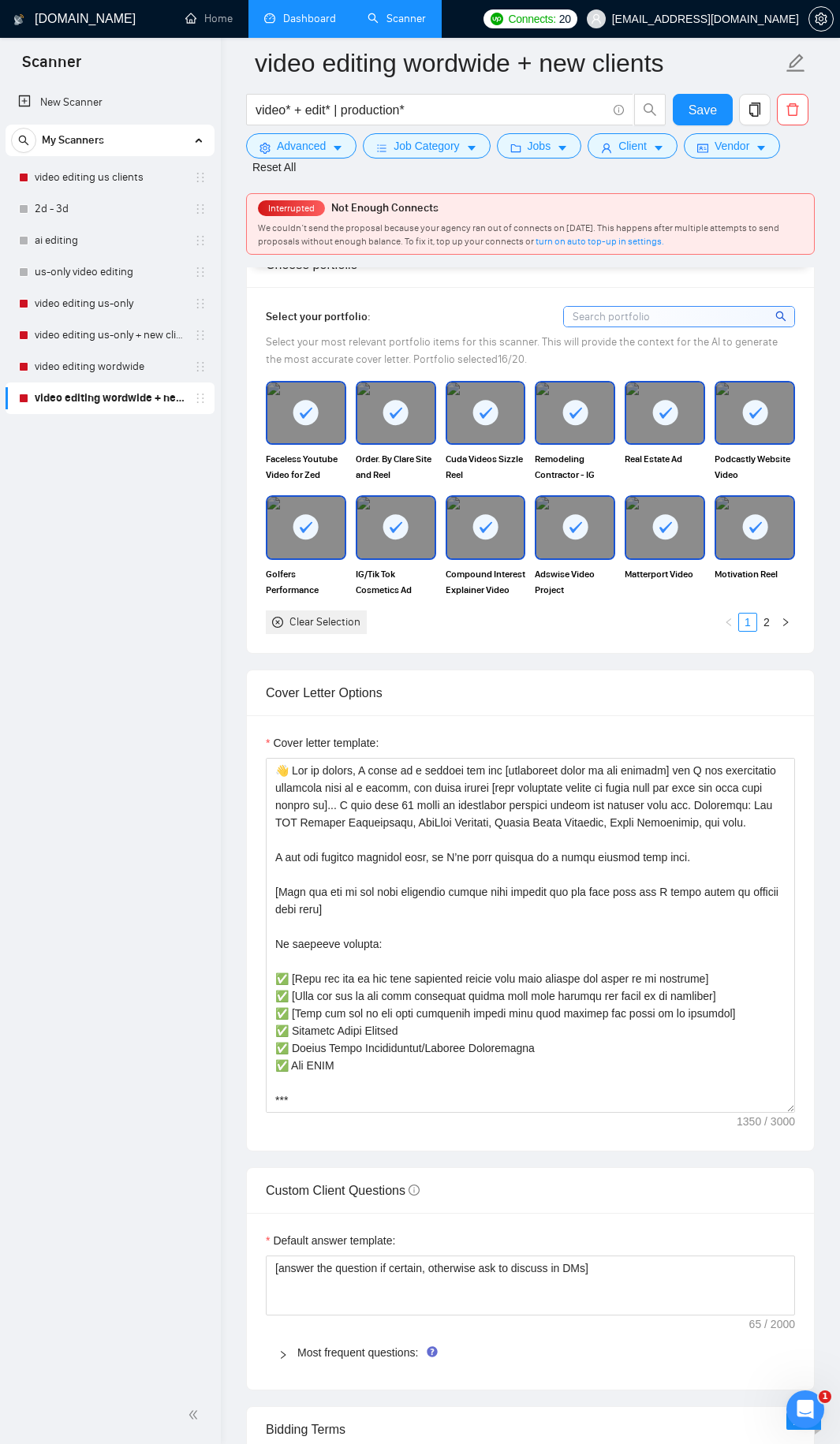
click at [442, 647] on form "Auto Bidding Enabled Auto Bidding Enabled: OFF Auto Bidder Schedule Auto Biddin…" at bounding box center [530, 889] width 569 height 4162
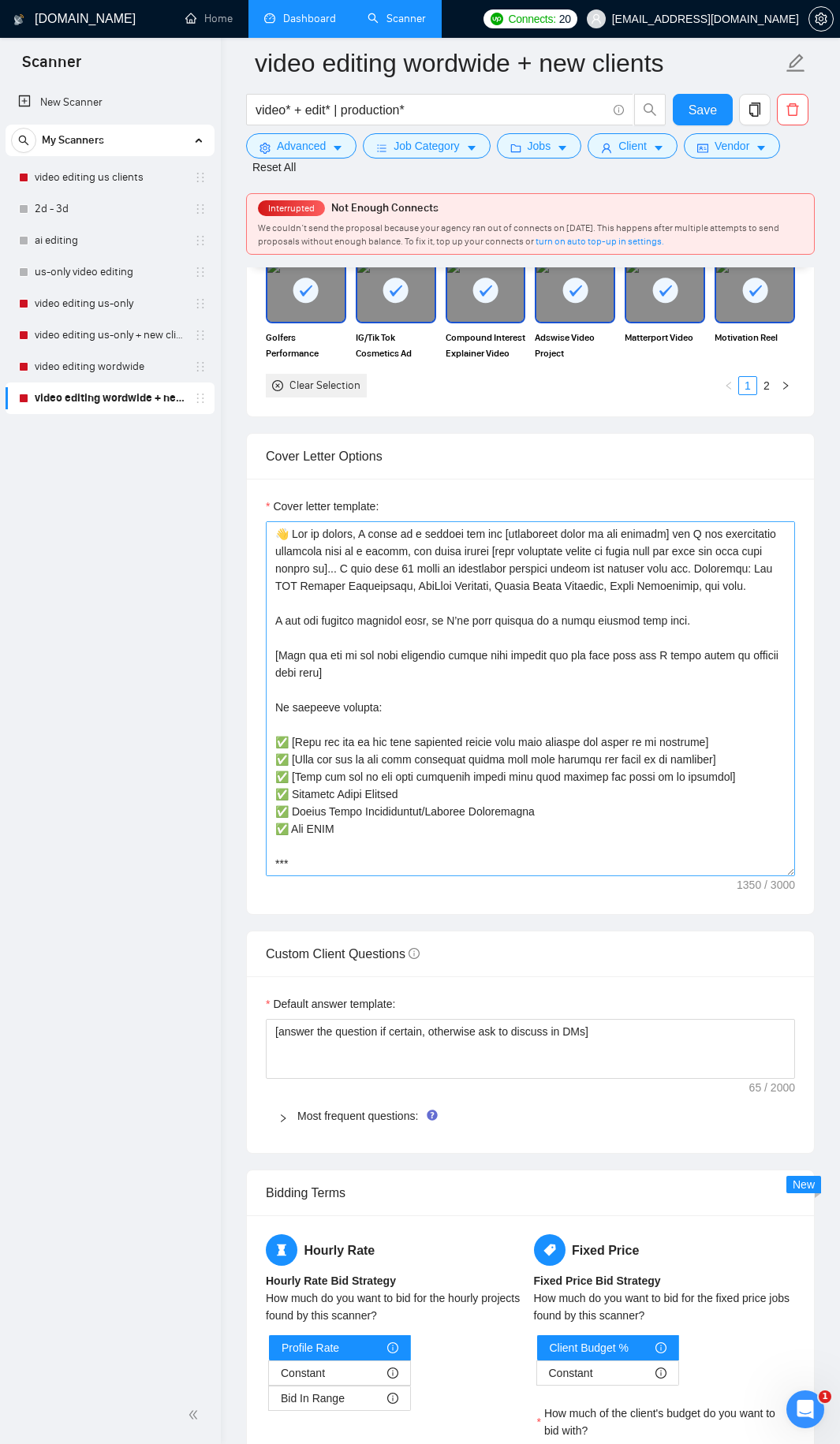
scroll to position [2208, 0]
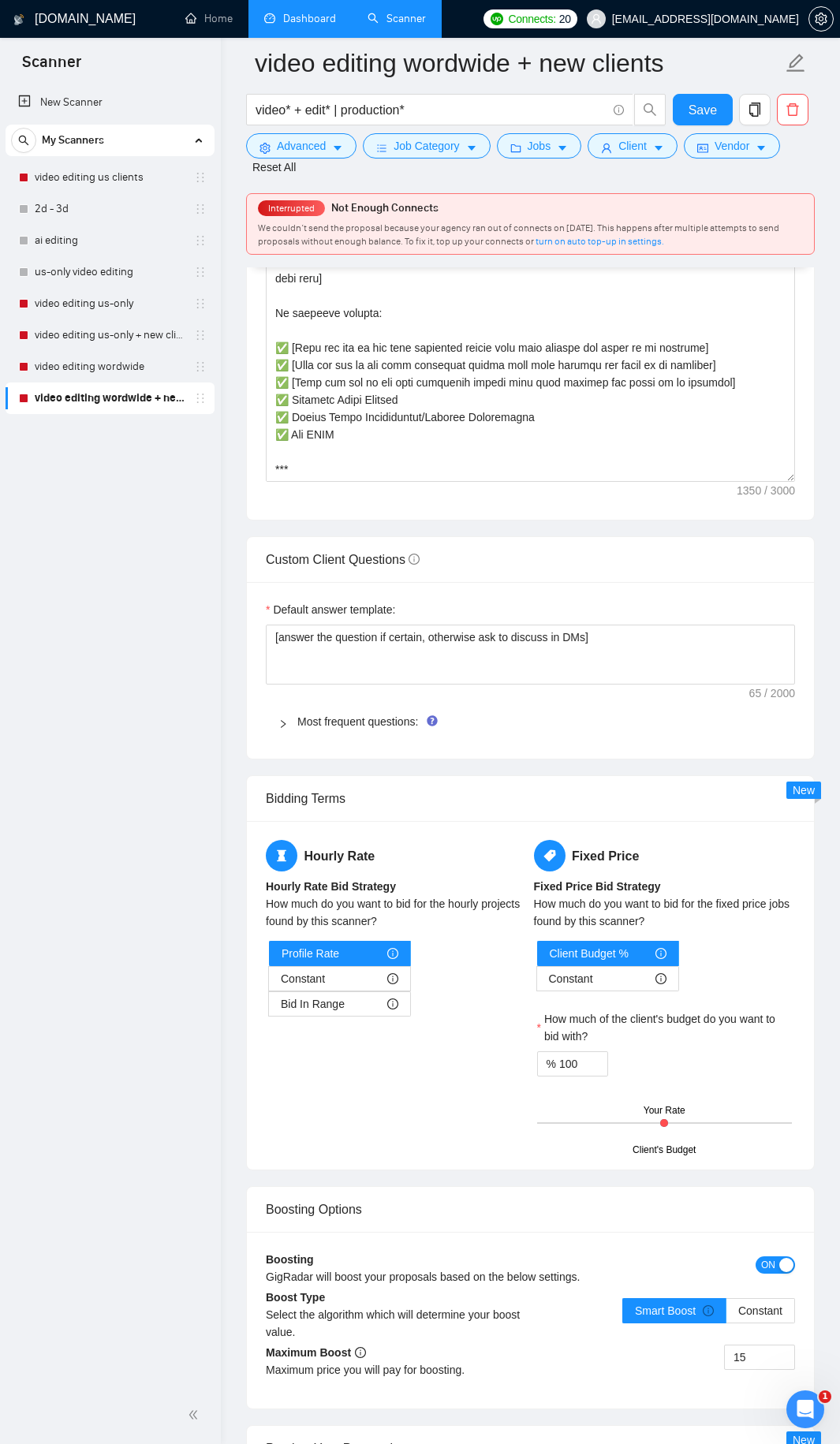
click at [393, 716] on div "Most frequent questions:" at bounding box center [530, 721] width 530 height 36
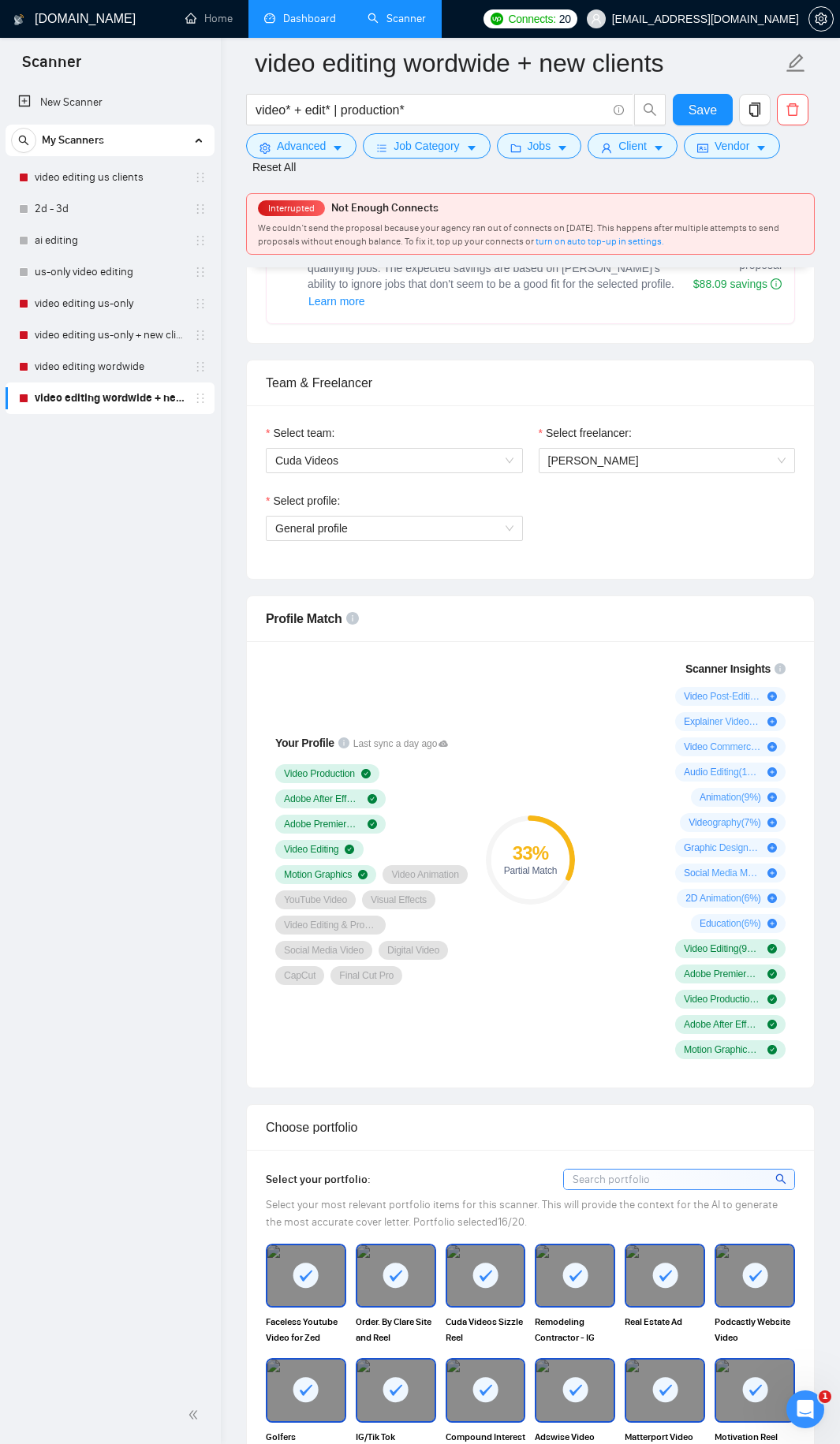
scroll to position [0, 0]
